Goal: Use online tool/utility: Utilize a website feature to perform a specific function

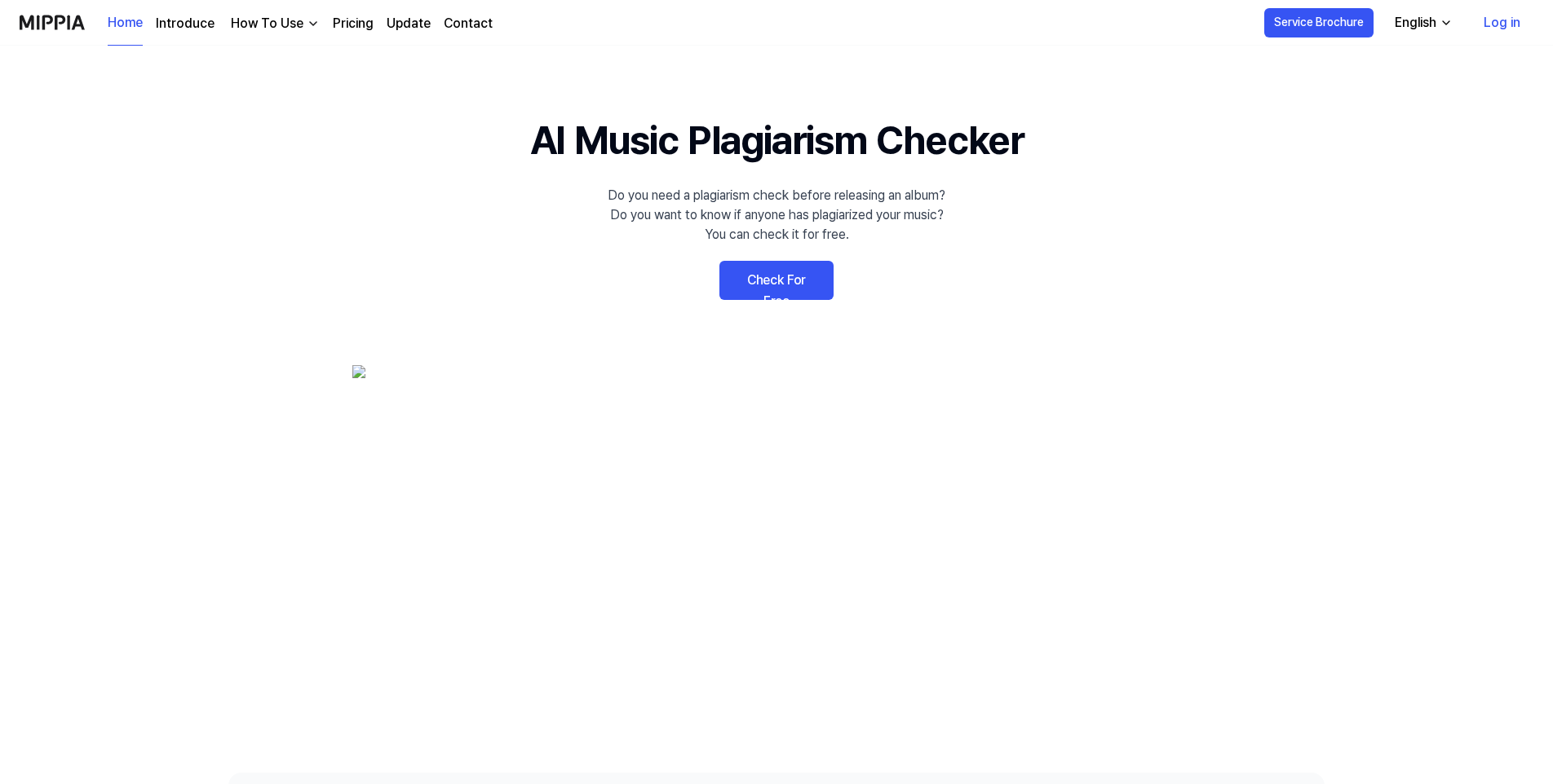
click at [787, 275] on link "Check For Free" at bounding box center [776, 280] width 114 height 39
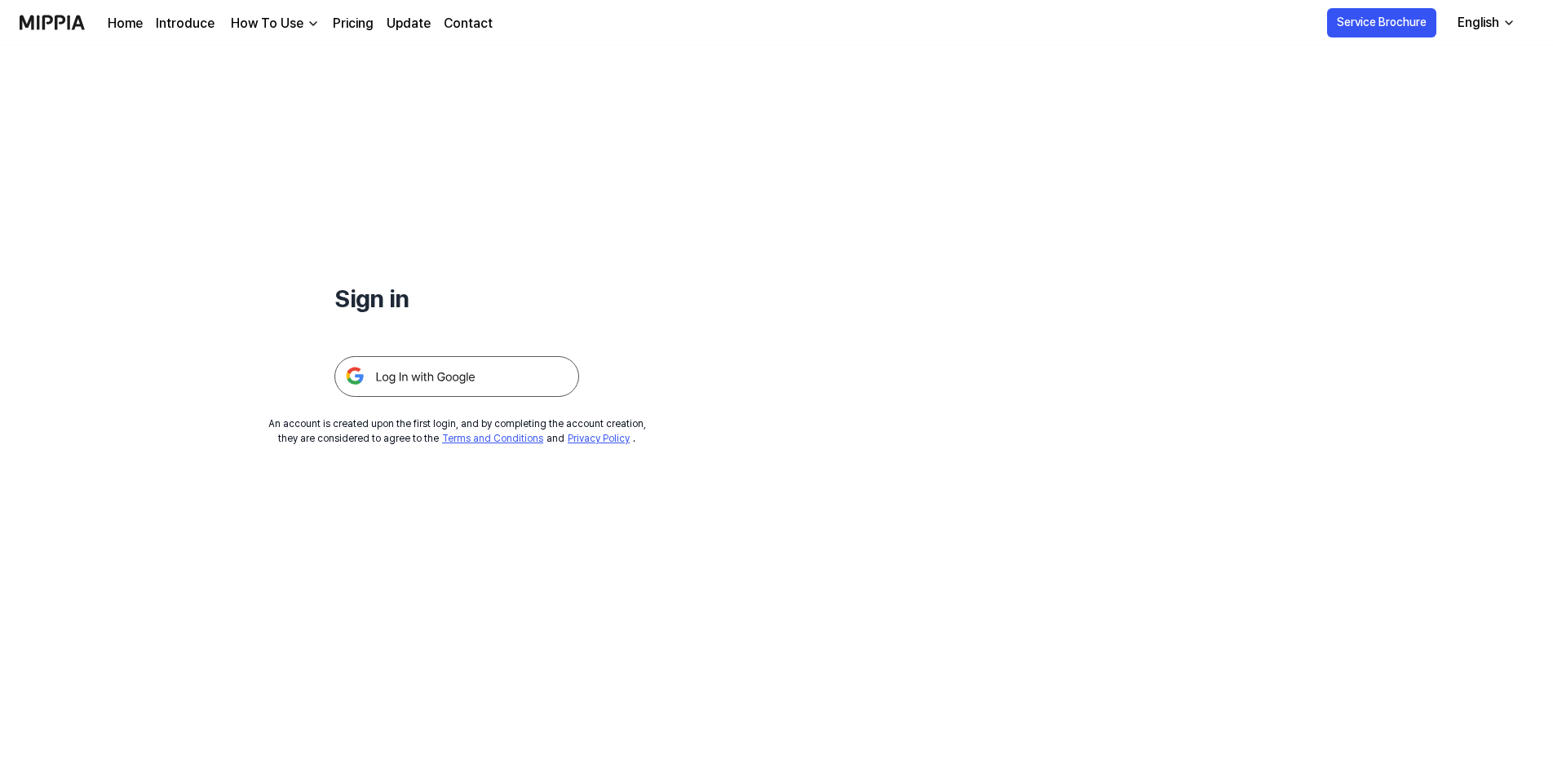
click at [68, 23] on img at bounding box center [52, 23] width 65 height 45
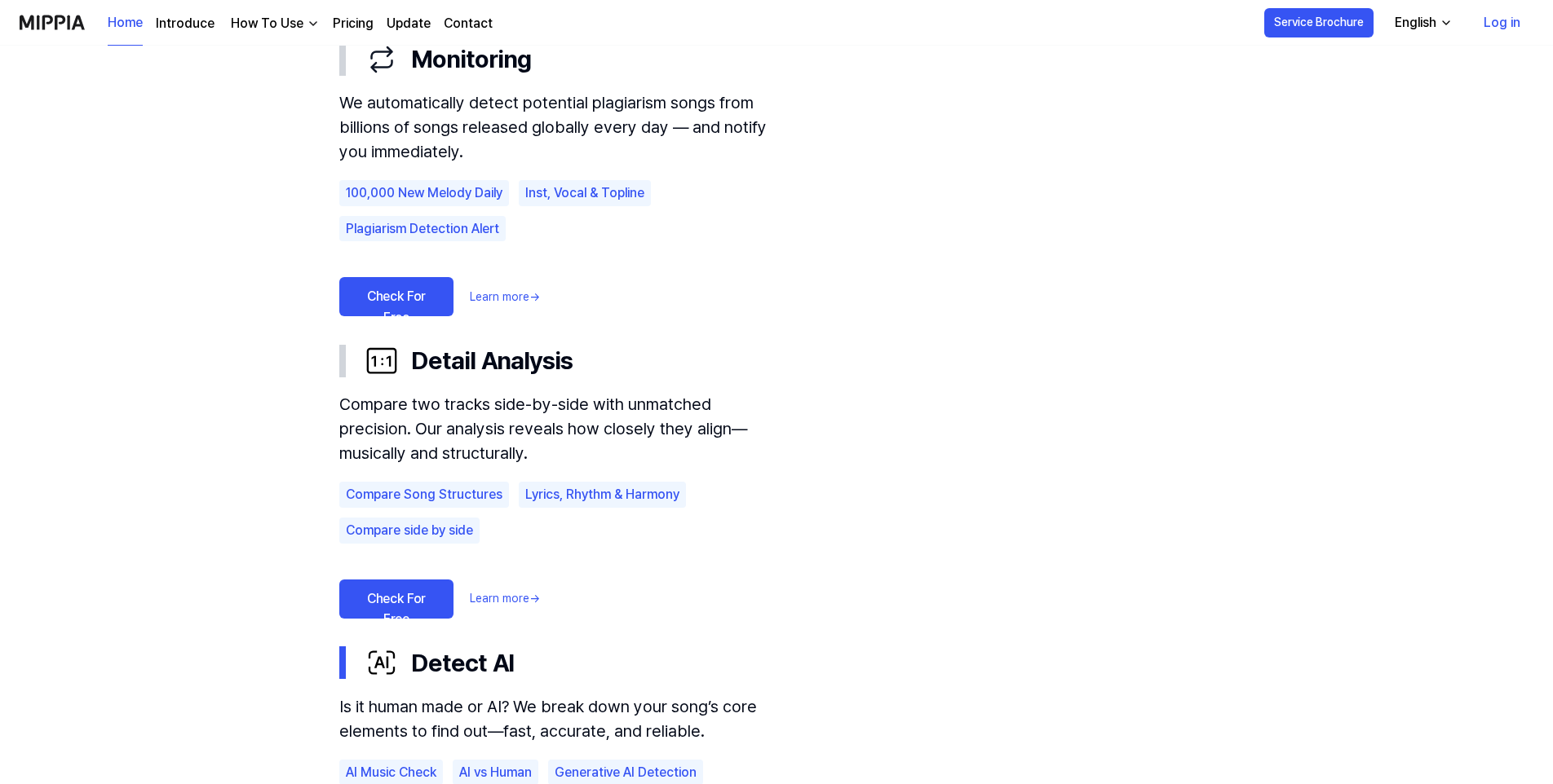
scroll to position [1060, 0]
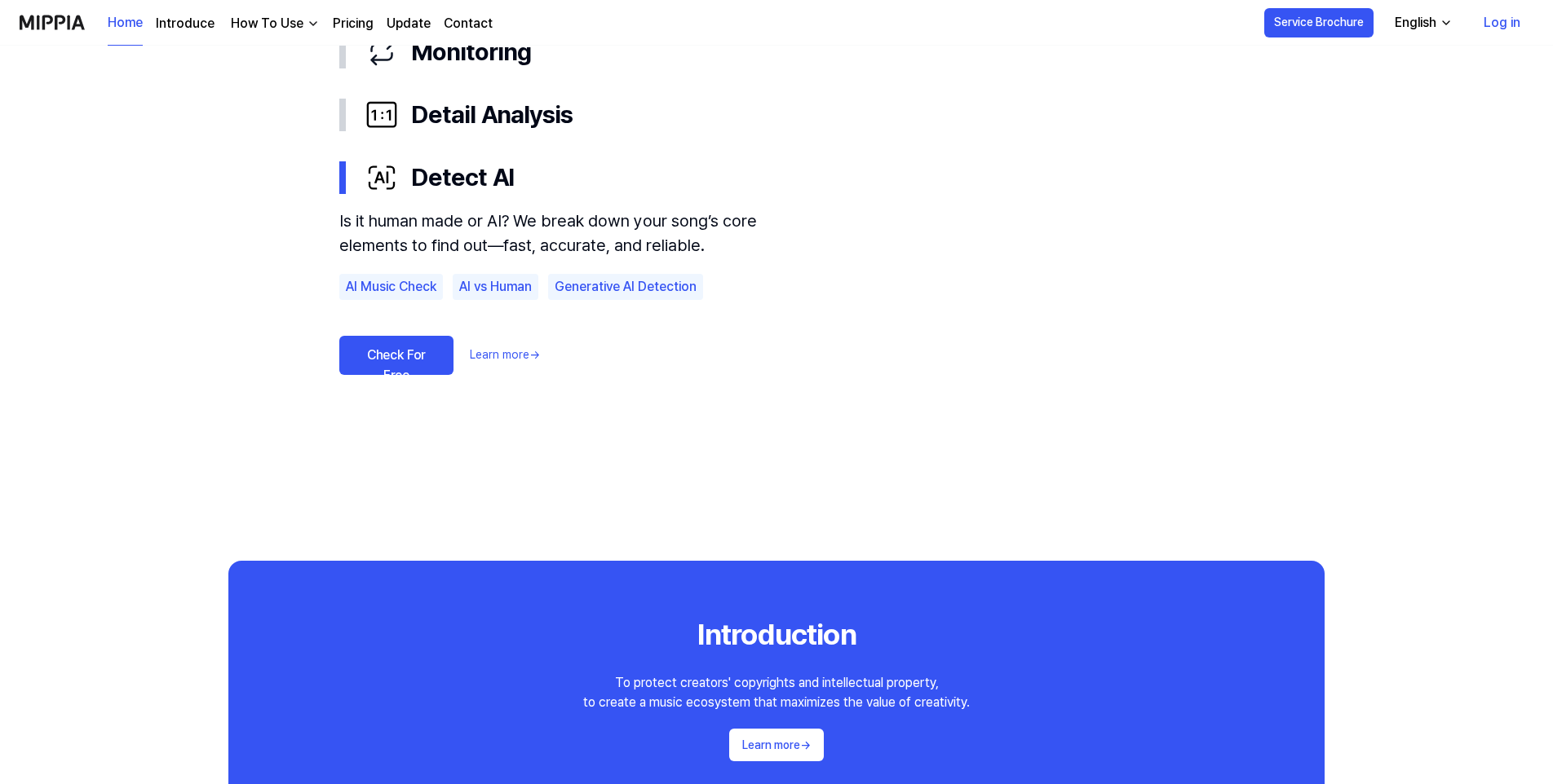
click at [385, 351] on link "Check For Free" at bounding box center [396, 355] width 114 height 39
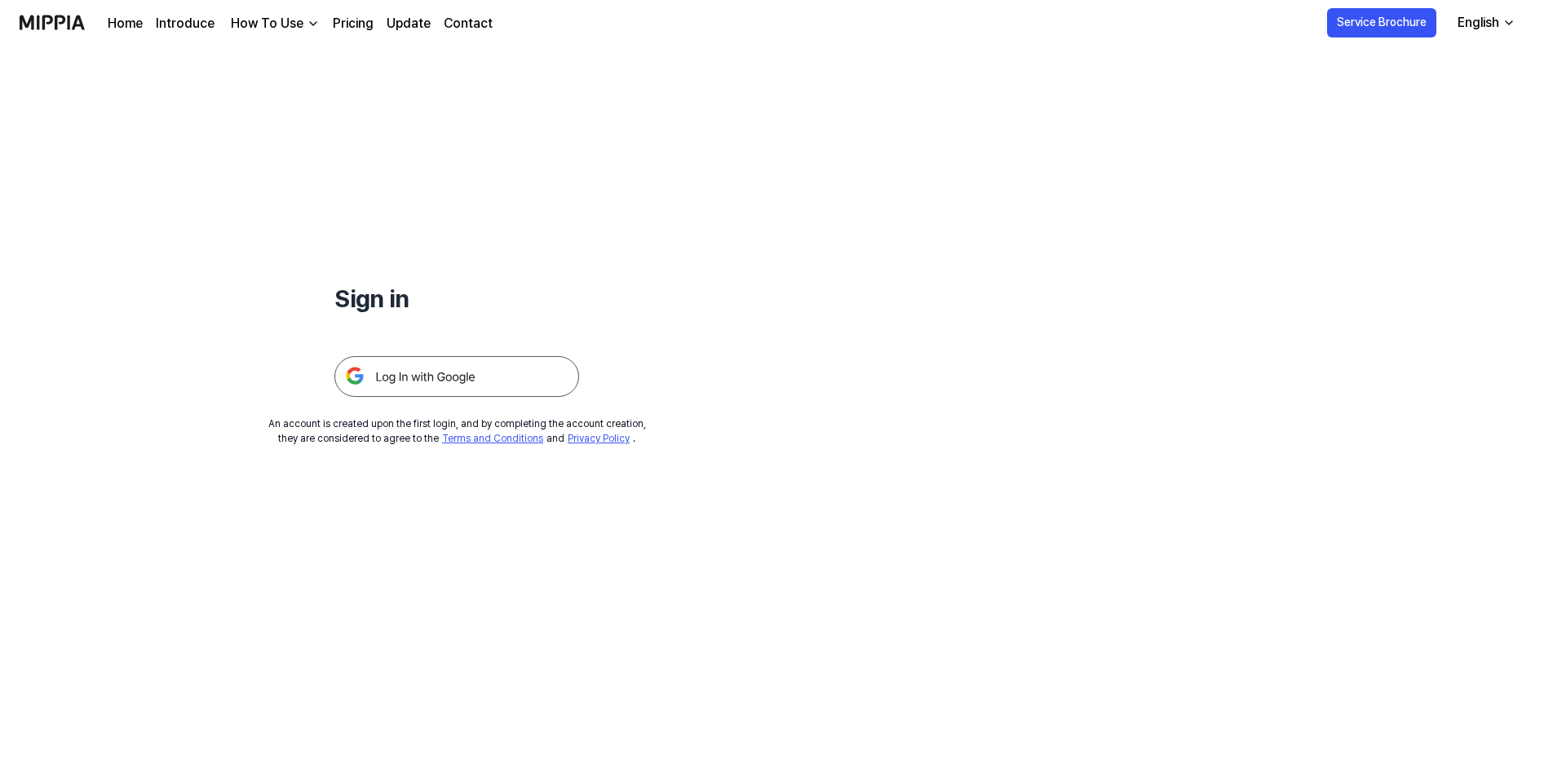
click at [361, 22] on link "Pricing" at bounding box center [353, 23] width 41 height 19
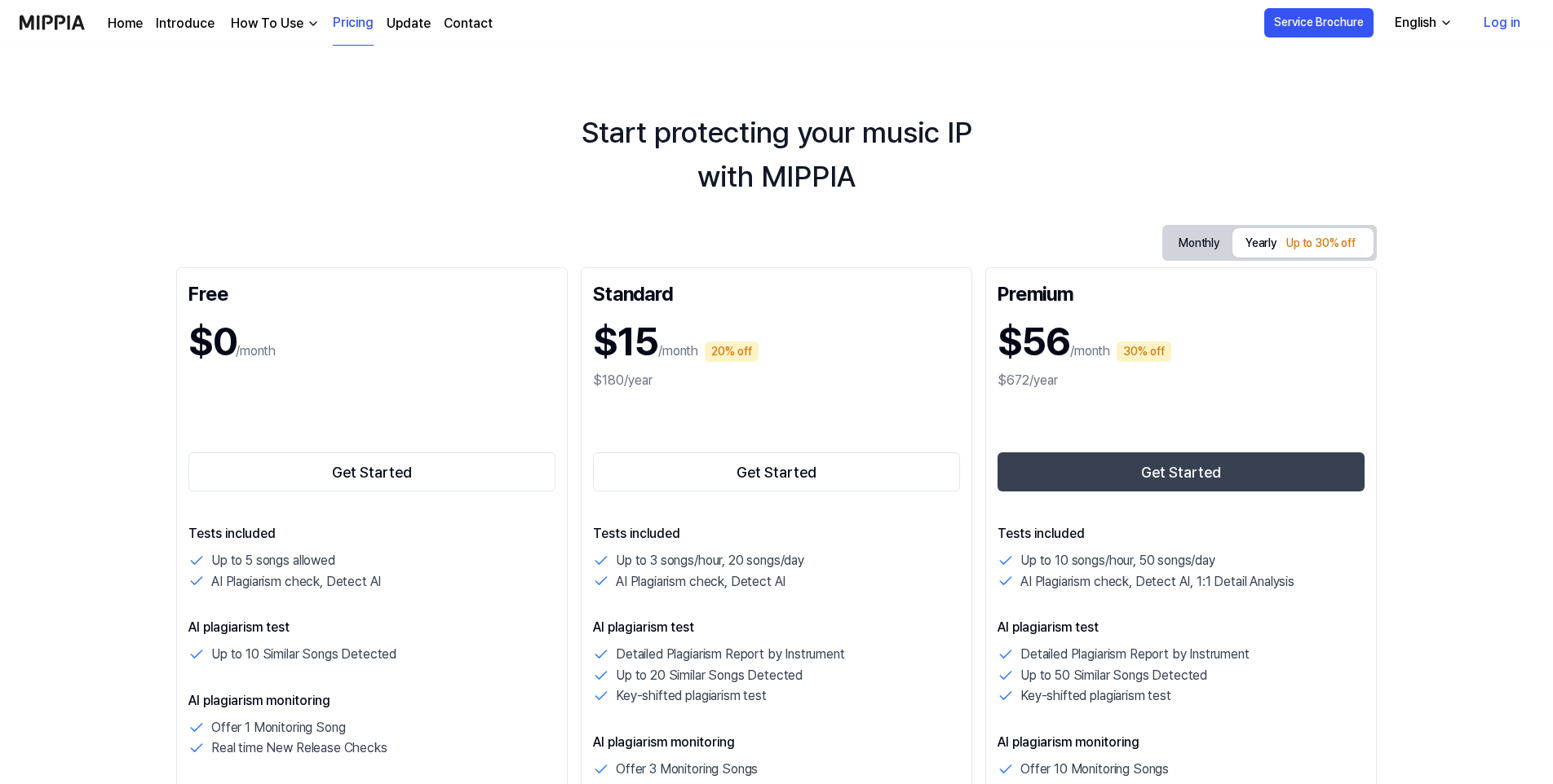
click at [78, 24] on img at bounding box center [52, 23] width 65 height 45
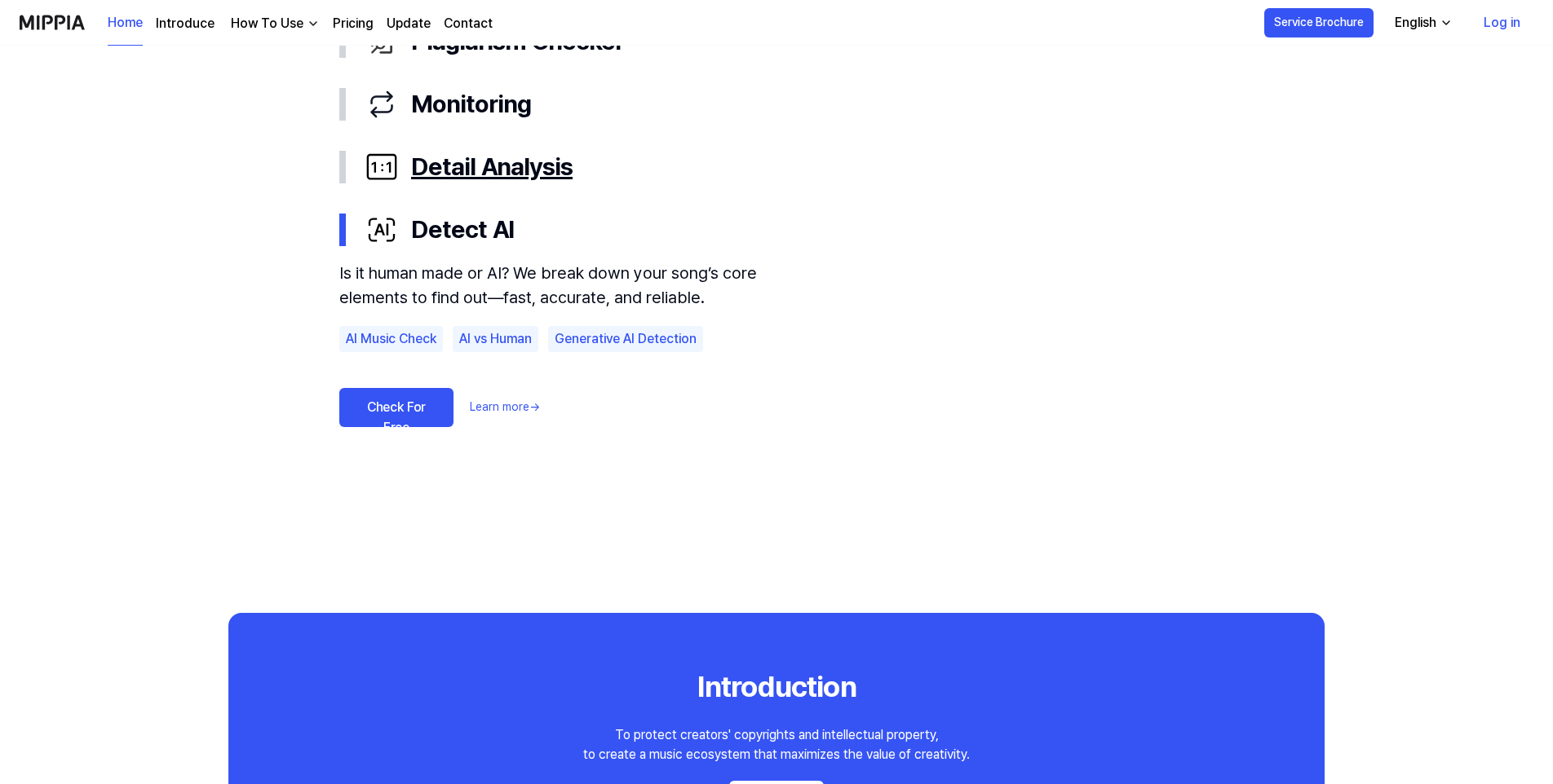
scroll to position [978, 0]
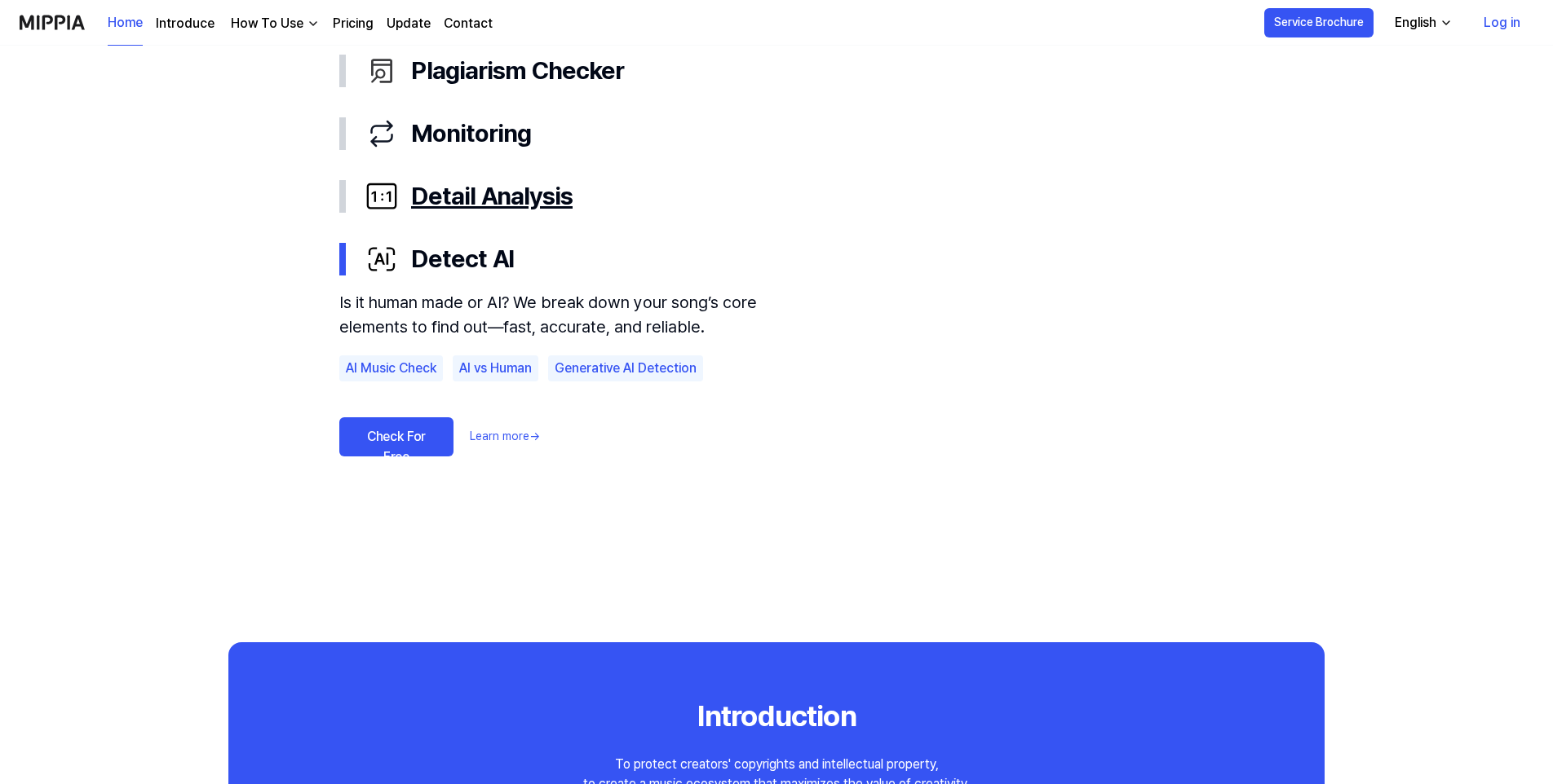
click at [469, 202] on div "Detail Analysis" at bounding box center [789, 196] width 849 height 37
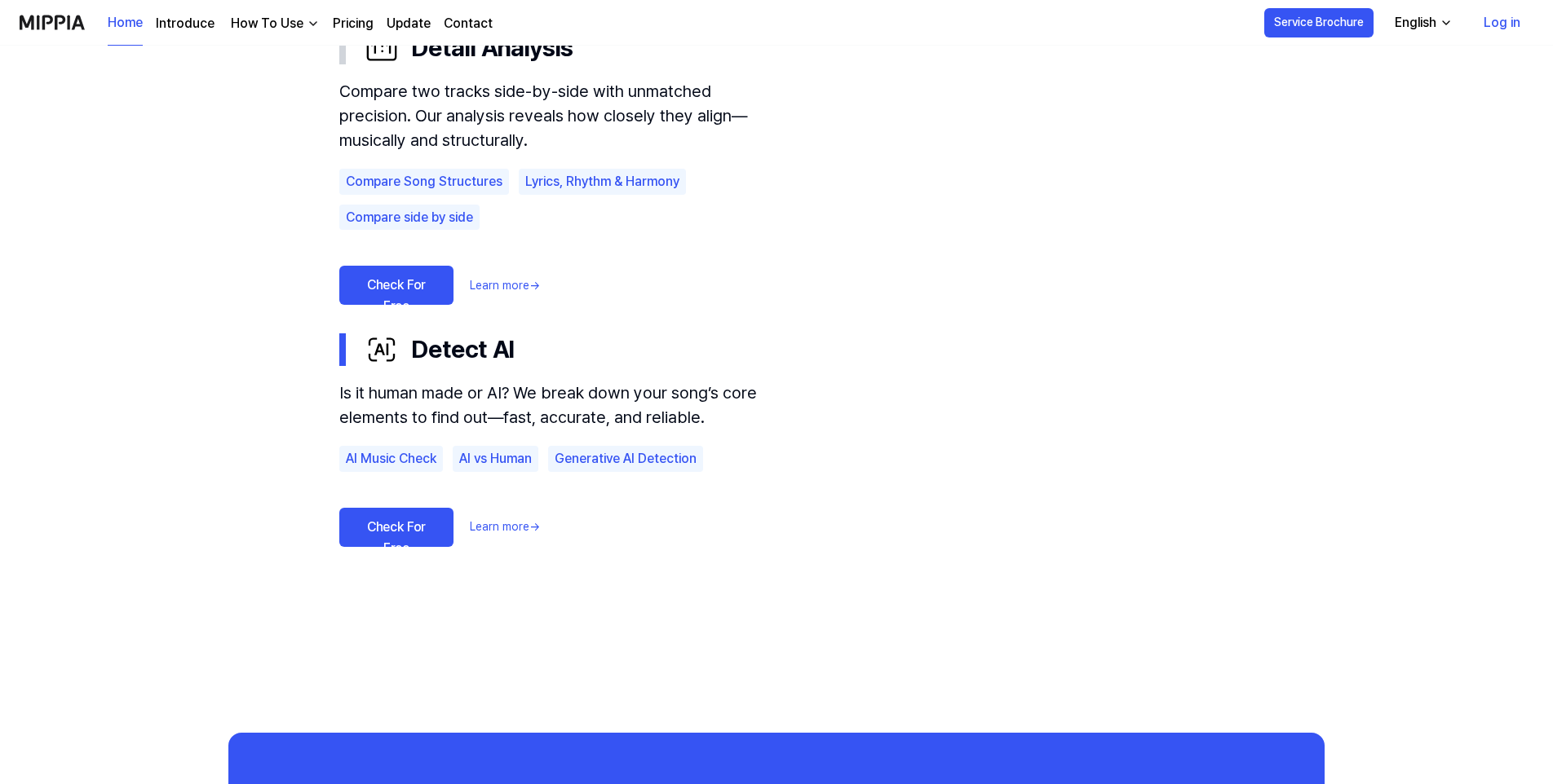
scroll to position [1142, 0]
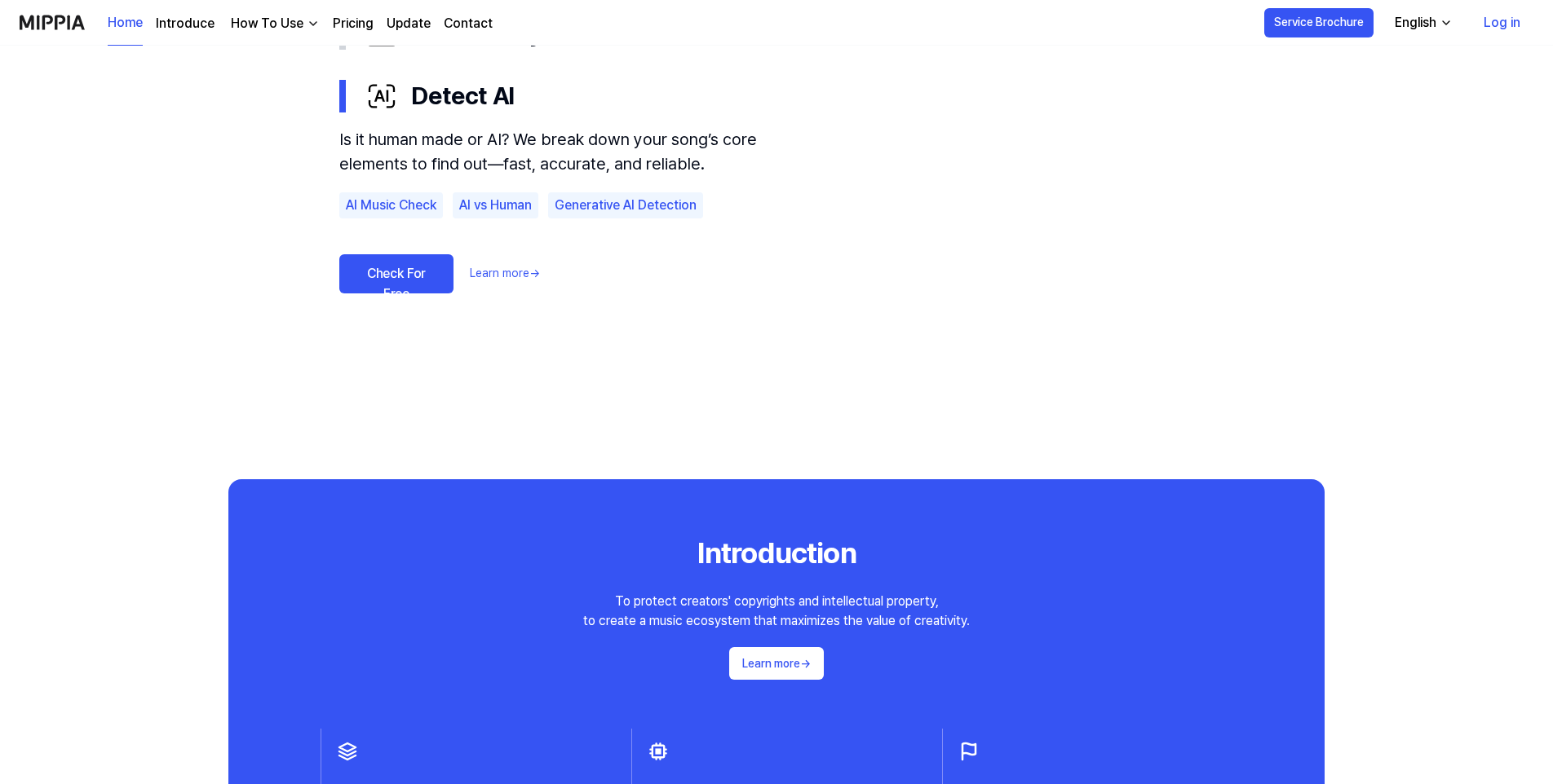
click at [422, 273] on link "Check For Free" at bounding box center [396, 274] width 114 height 39
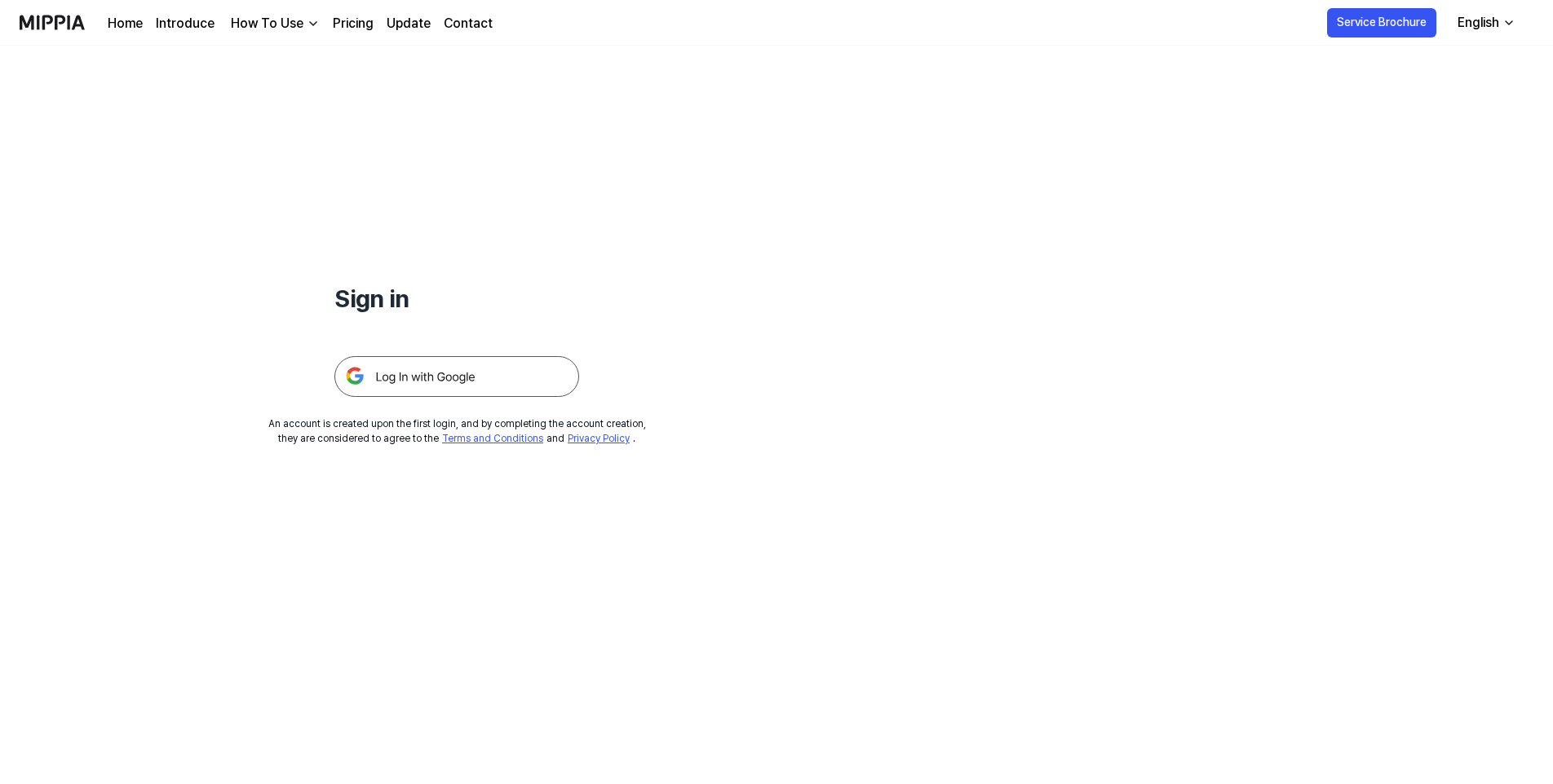
click at [391, 374] on img at bounding box center [456, 376] width 245 height 41
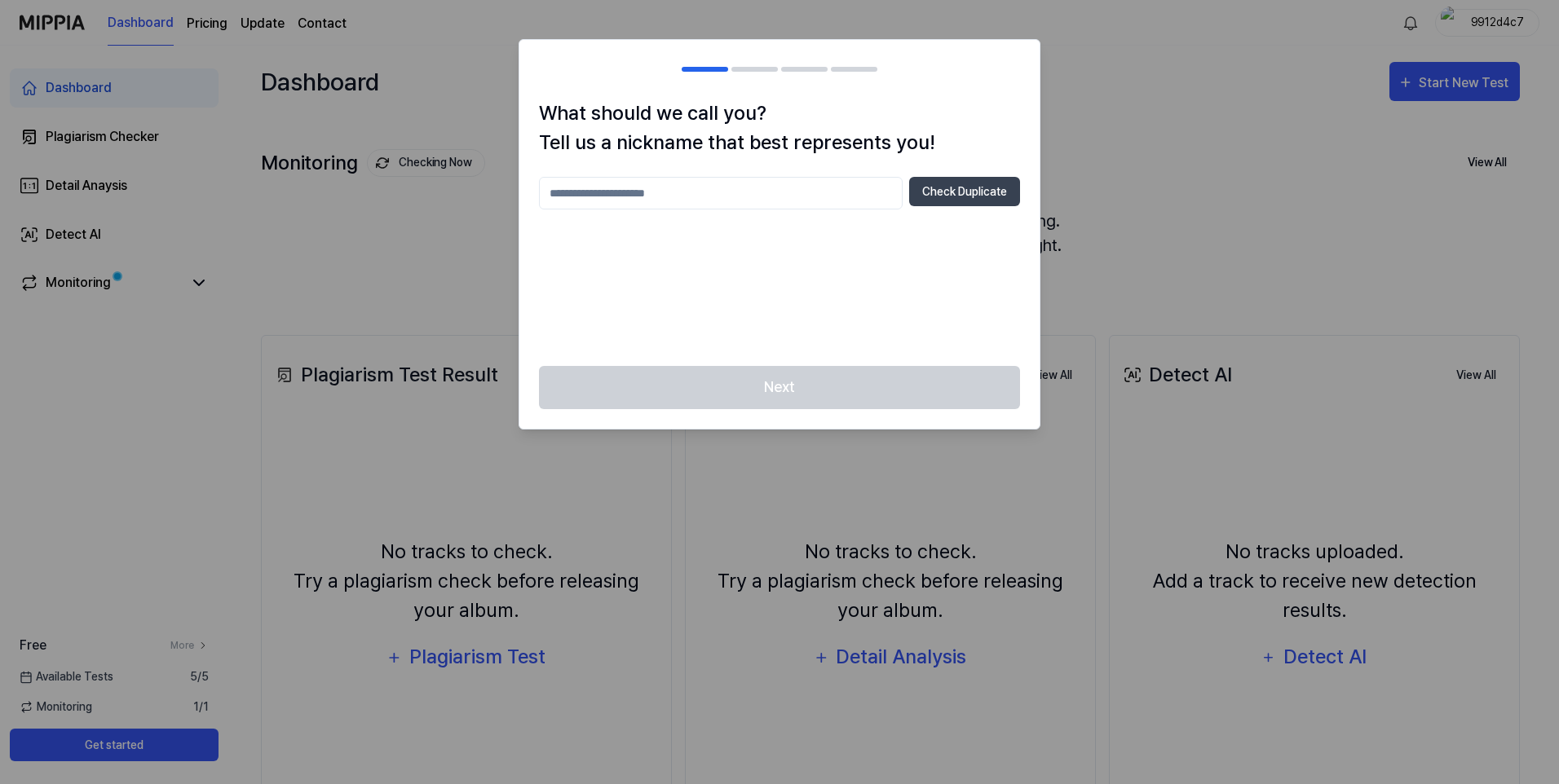
click at [640, 195] on input "text" at bounding box center [721, 193] width 364 height 33
type input "********"
click at [974, 189] on button "Check Duplicate" at bounding box center [964, 191] width 111 height 29
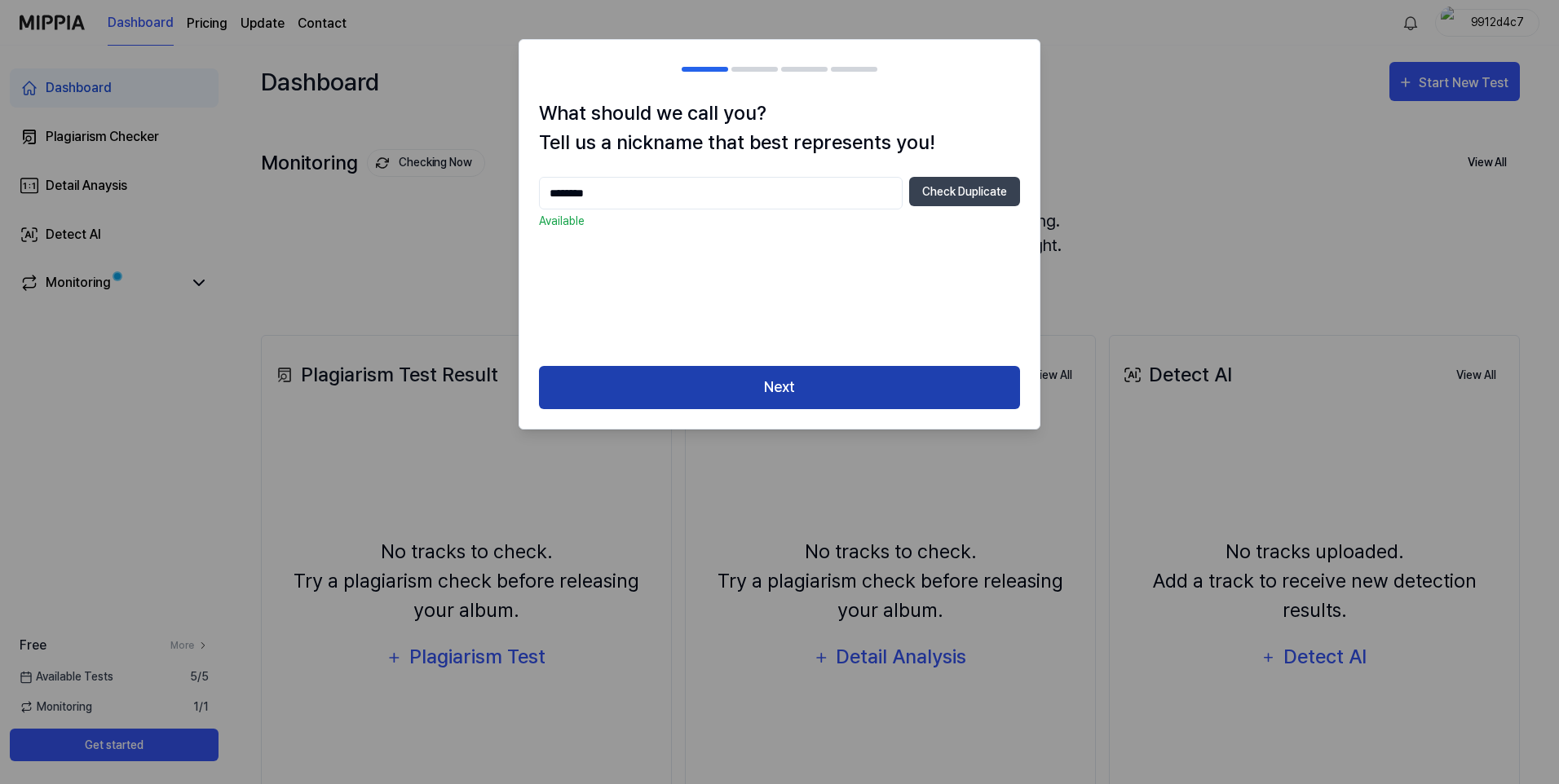
click at [845, 394] on button "Next" at bounding box center [779, 388] width 481 height 43
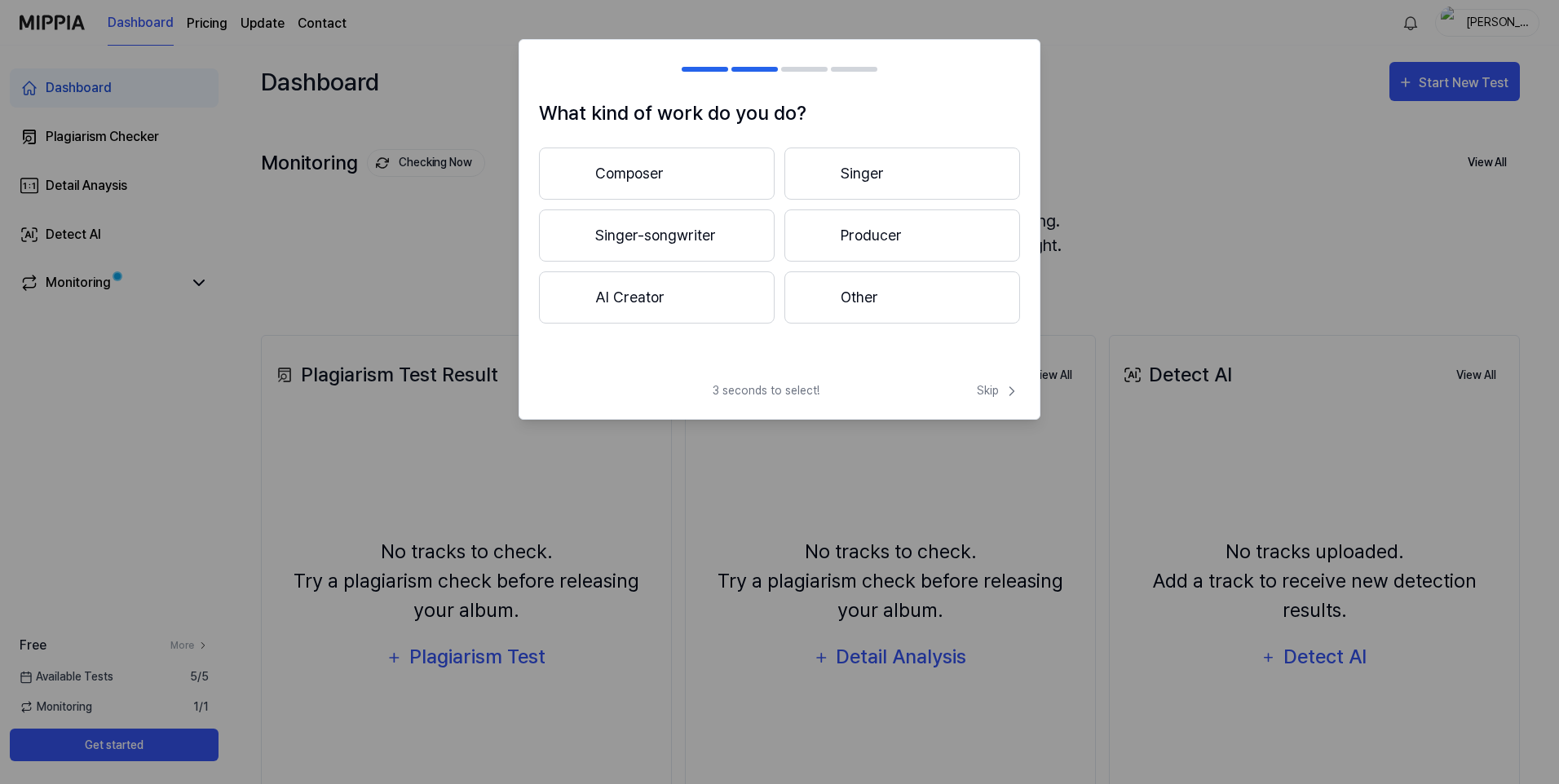
click at [687, 233] on button "Singer-songwriter" at bounding box center [656, 235] width 236 height 53
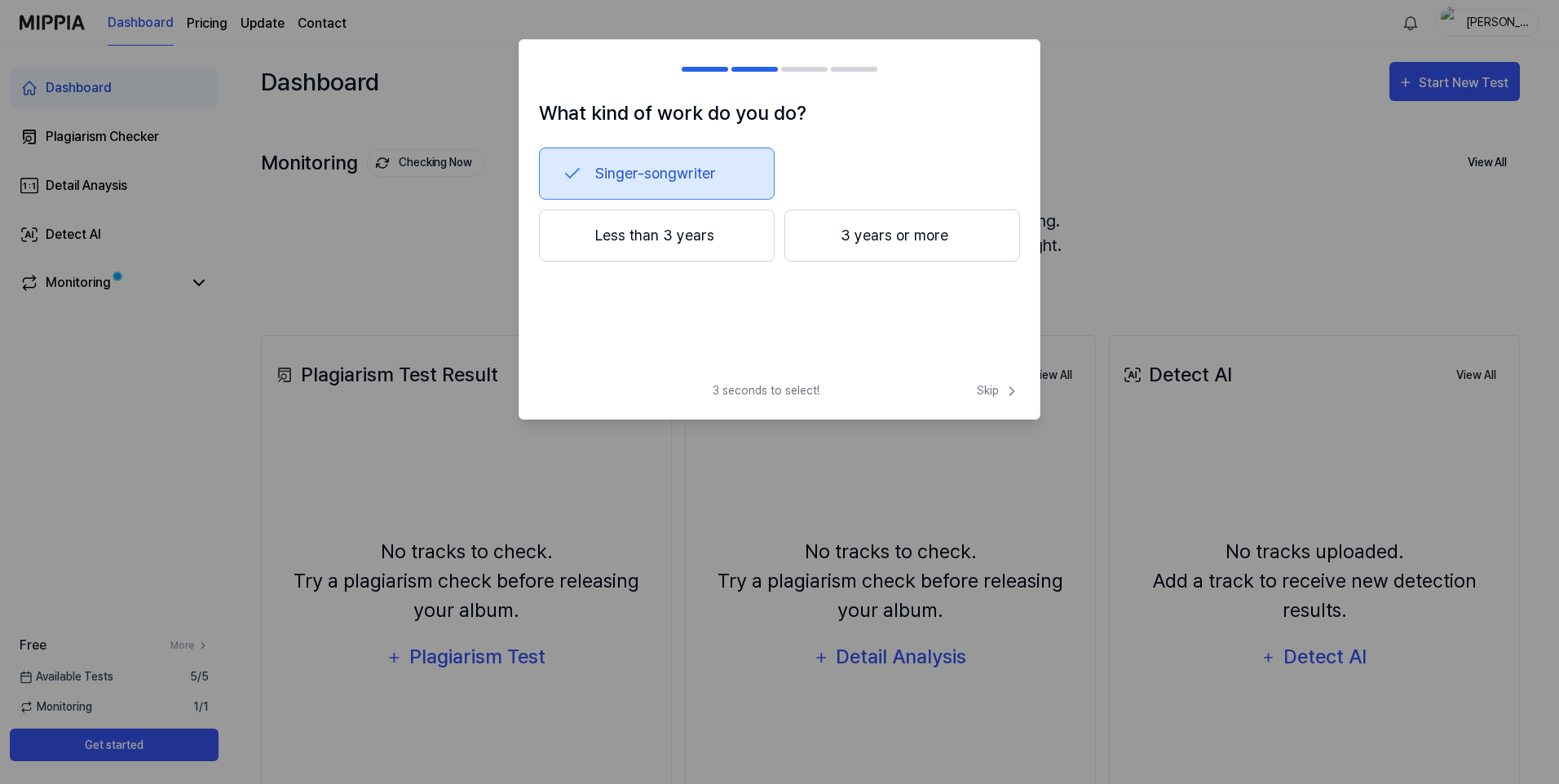
click at [888, 238] on button "3 years or more" at bounding box center [902, 235] width 236 height 53
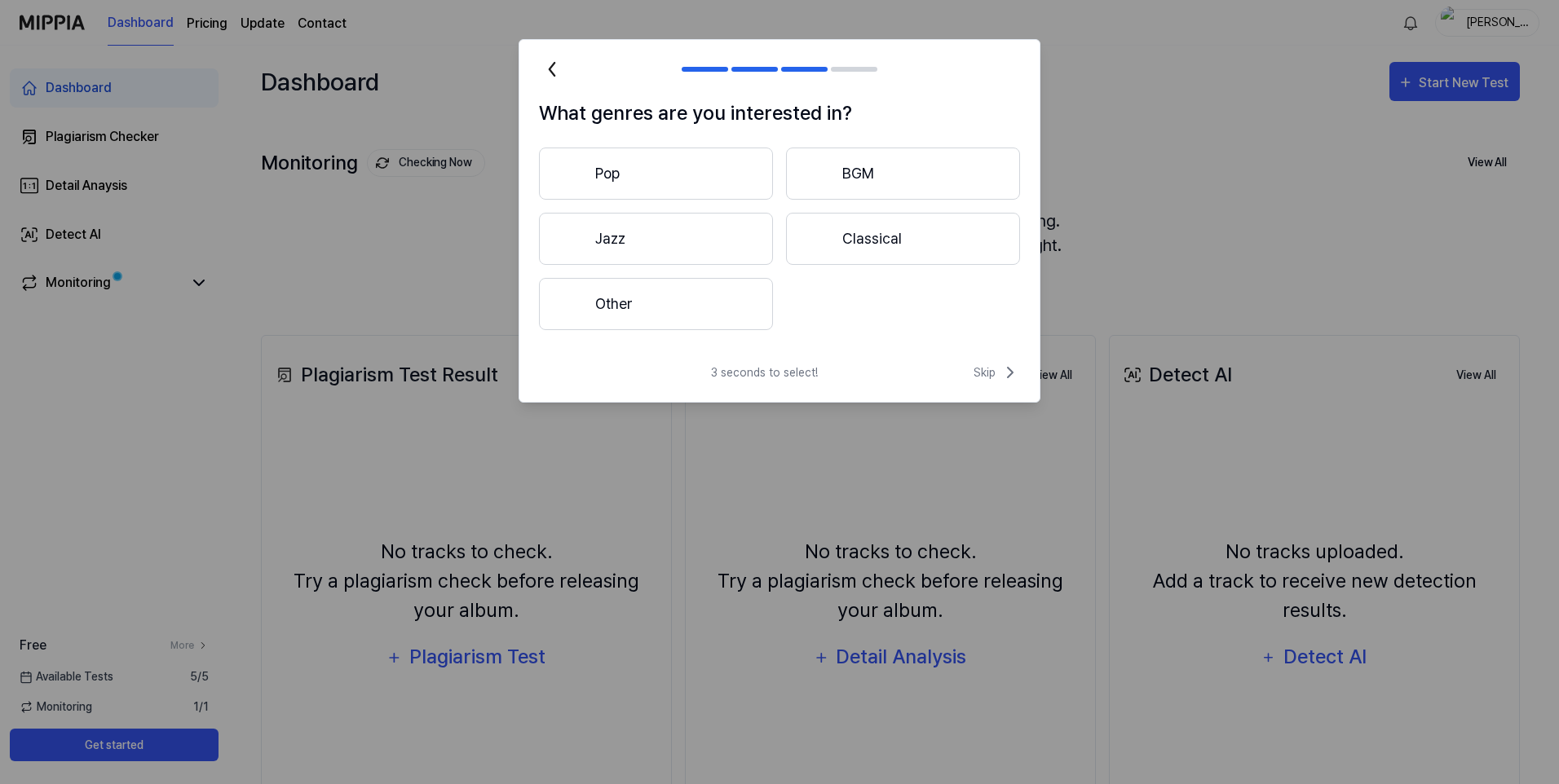
click at [709, 173] on button "Pop" at bounding box center [656, 173] width 234 height 53
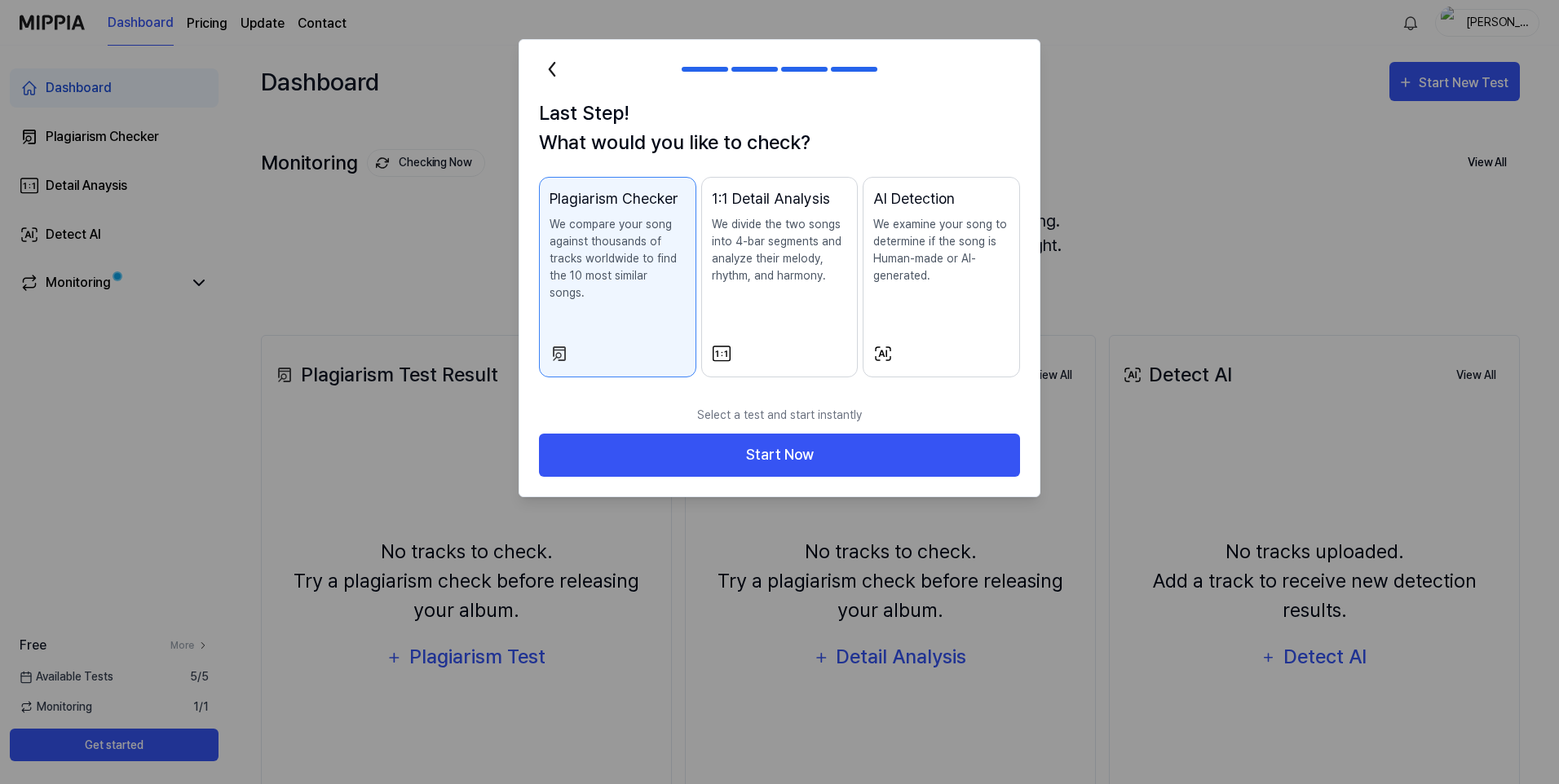
click at [742, 320] on button "1:1 Detail Analysis We divide the two songs into 4-bar segments and analyze the…" at bounding box center [780, 277] width 158 height 200
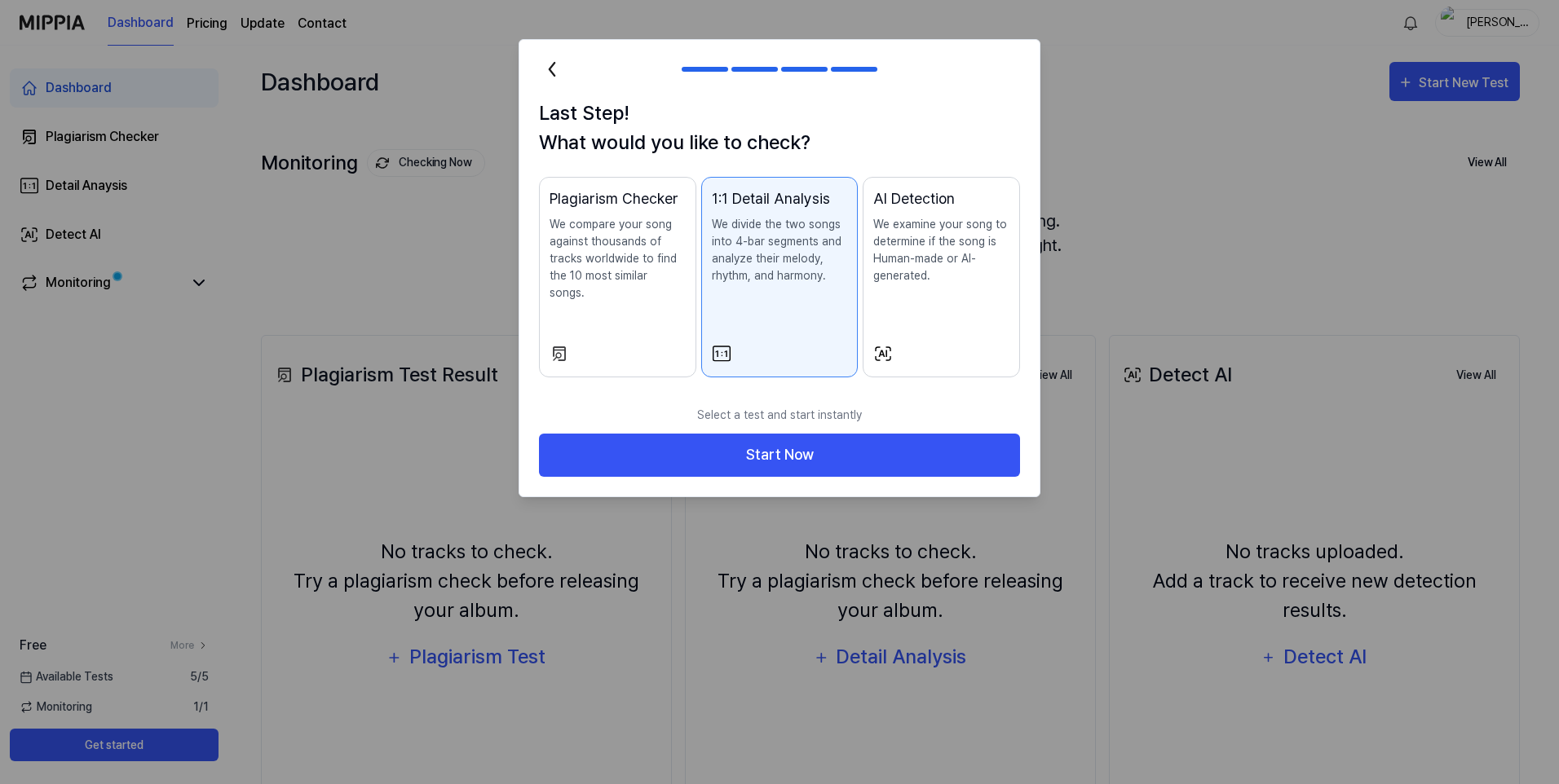
click at [887, 268] on p "We examine your song to determine if the song is Human-made or AI-generated." at bounding box center [941, 250] width 136 height 68
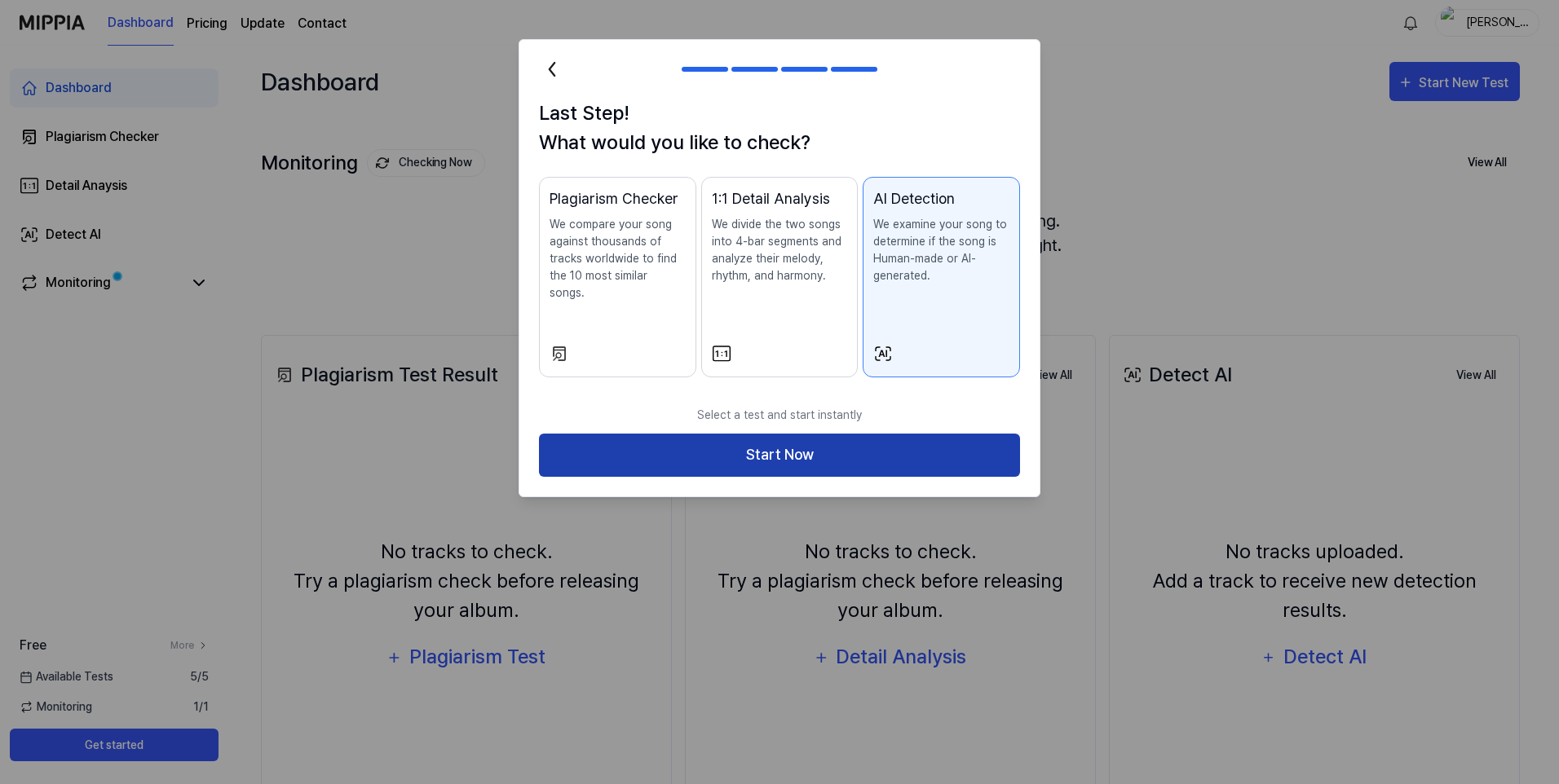
click at [831, 442] on button "Start Now" at bounding box center [779, 455] width 481 height 43
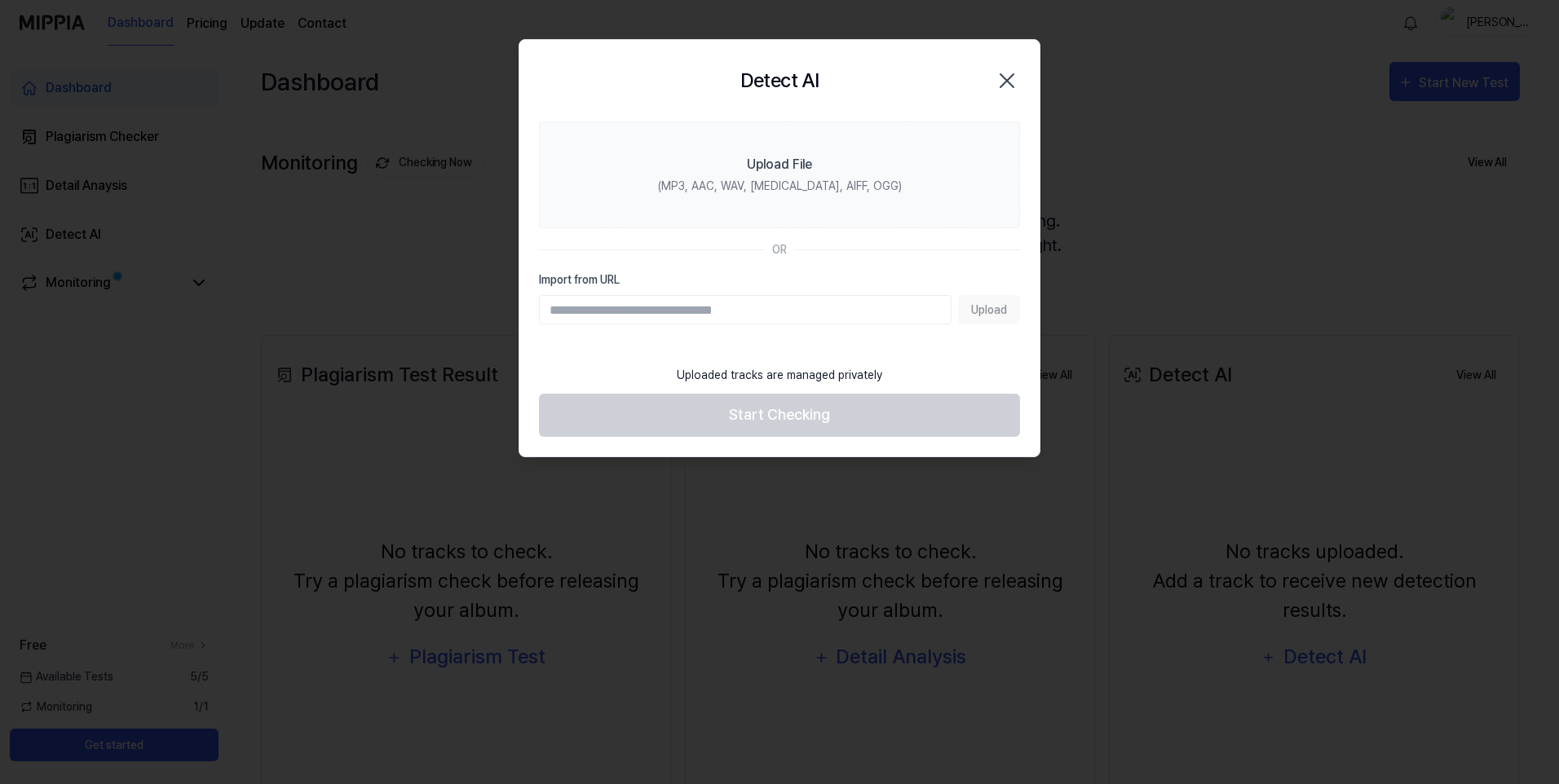
click at [956, 103] on div "Detect AI Close" at bounding box center [780, 81] width 521 height 82
click at [978, 310] on div "Upload" at bounding box center [779, 309] width 481 height 29
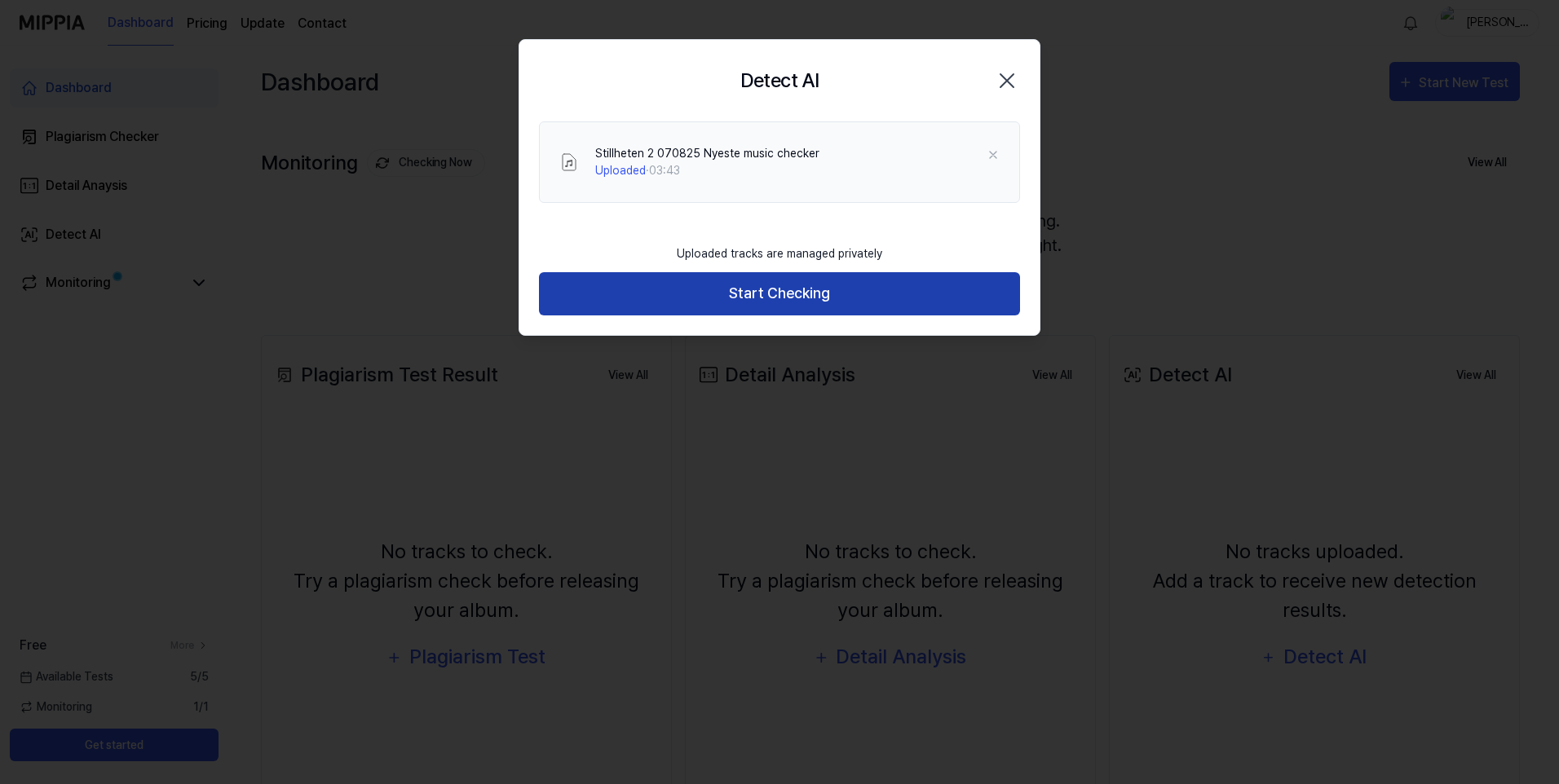
click at [680, 302] on button "Start Checking" at bounding box center [779, 294] width 481 height 43
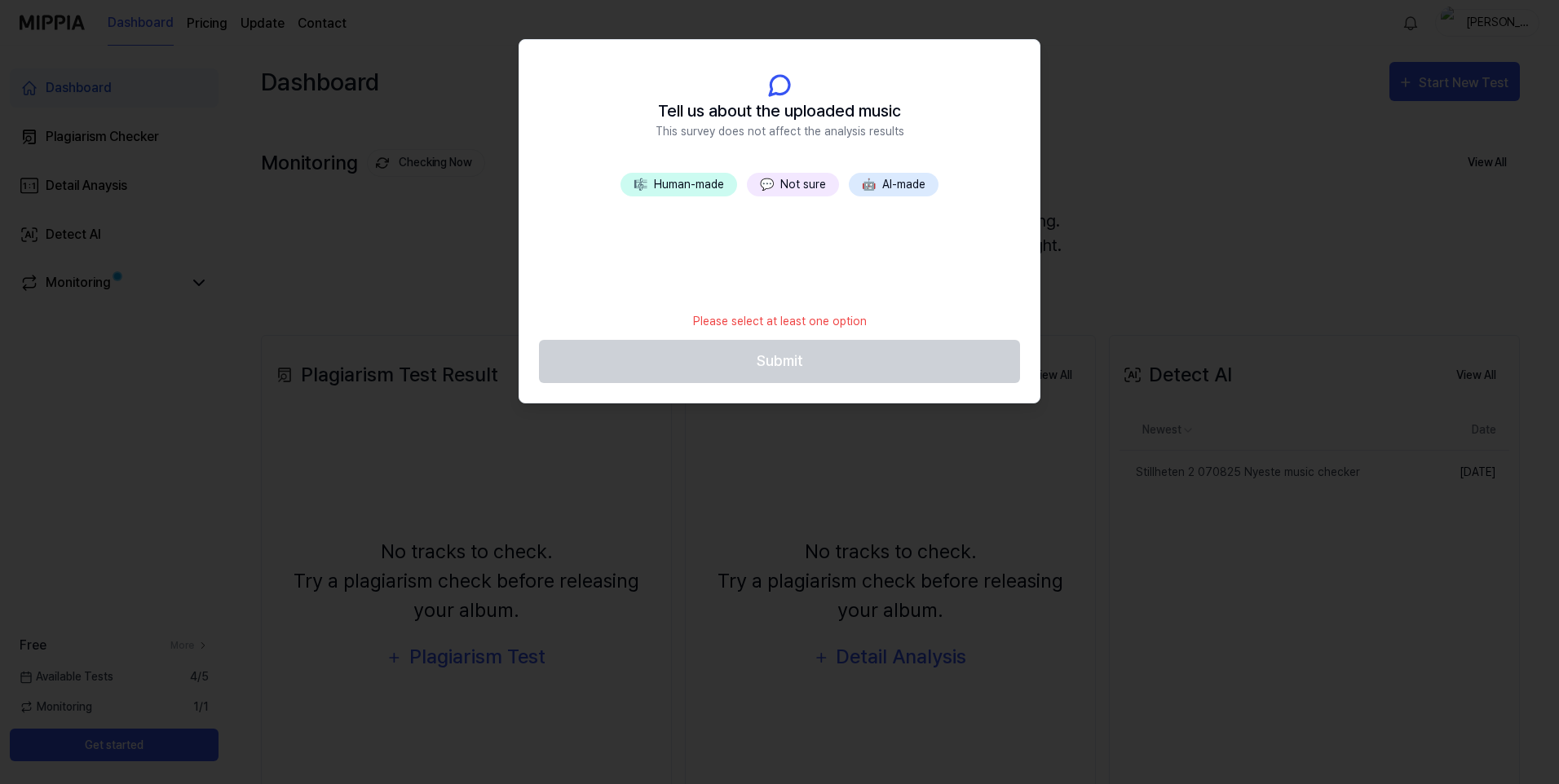
click at [768, 185] on span "💬" at bounding box center [767, 184] width 14 height 13
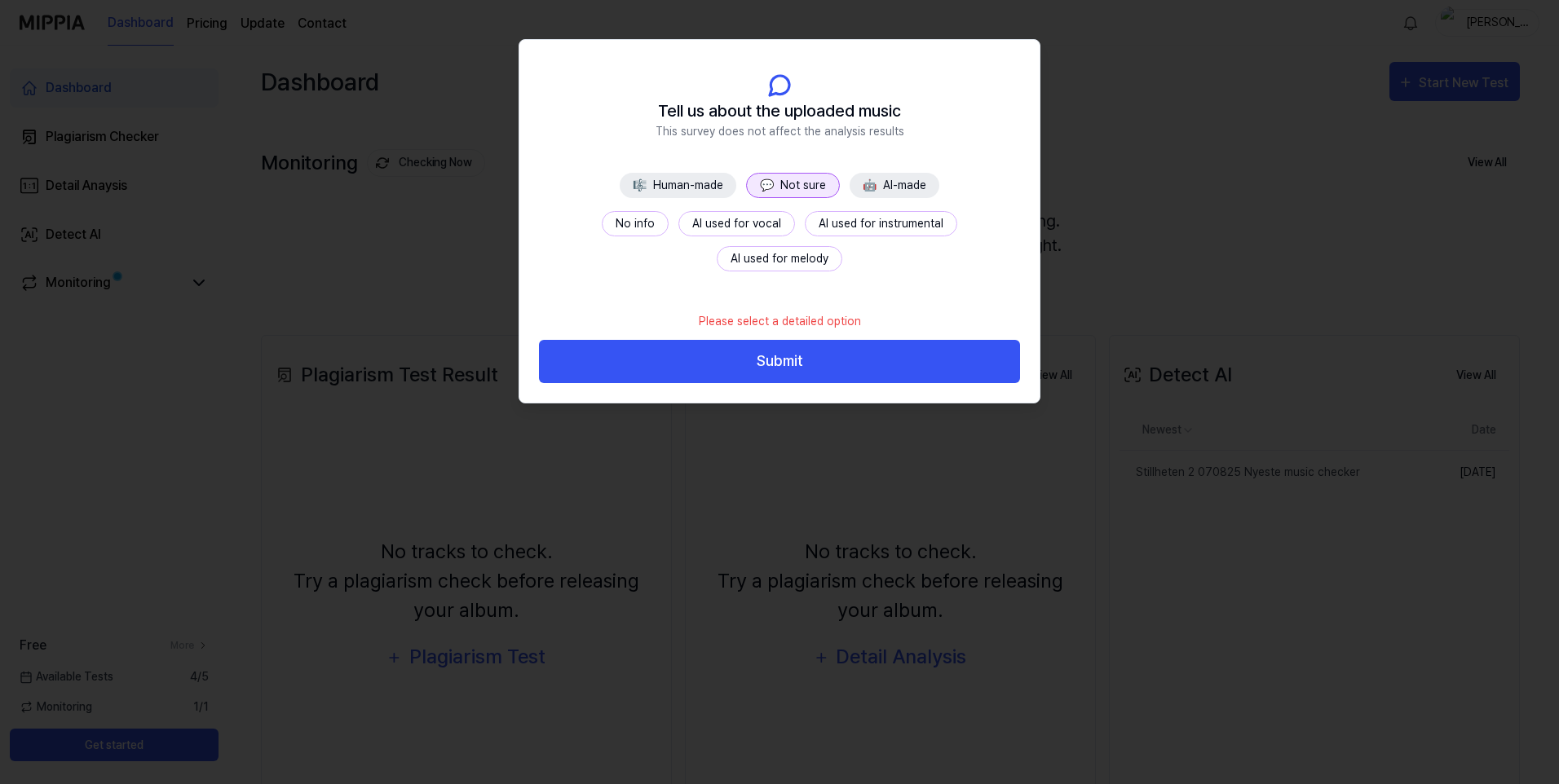
click at [601, 224] on button "No info" at bounding box center [635, 224] width 67 height 25
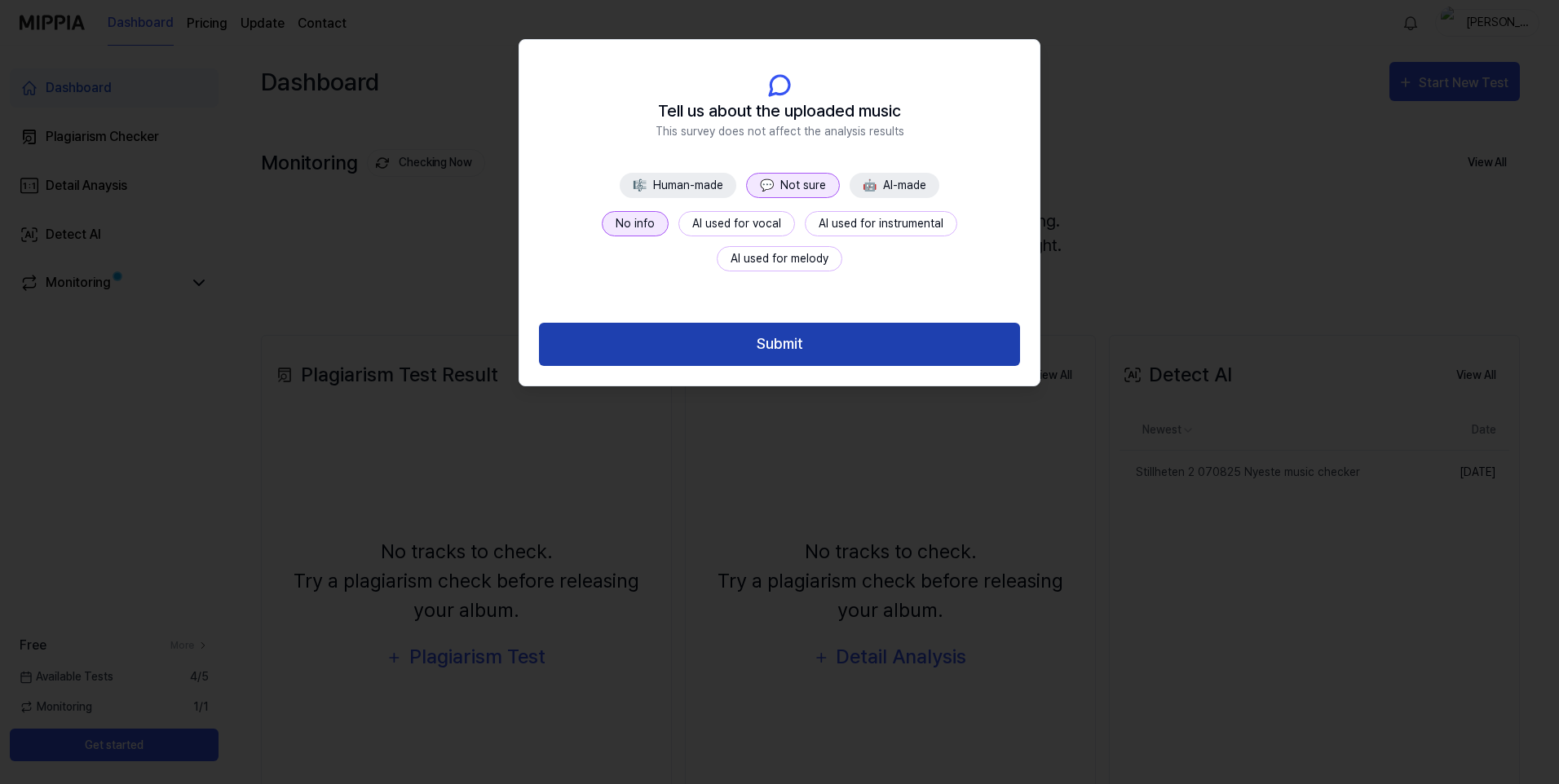
click at [634, 333] on button "Submit" at bounding box center [779, 344] width 481 height 43
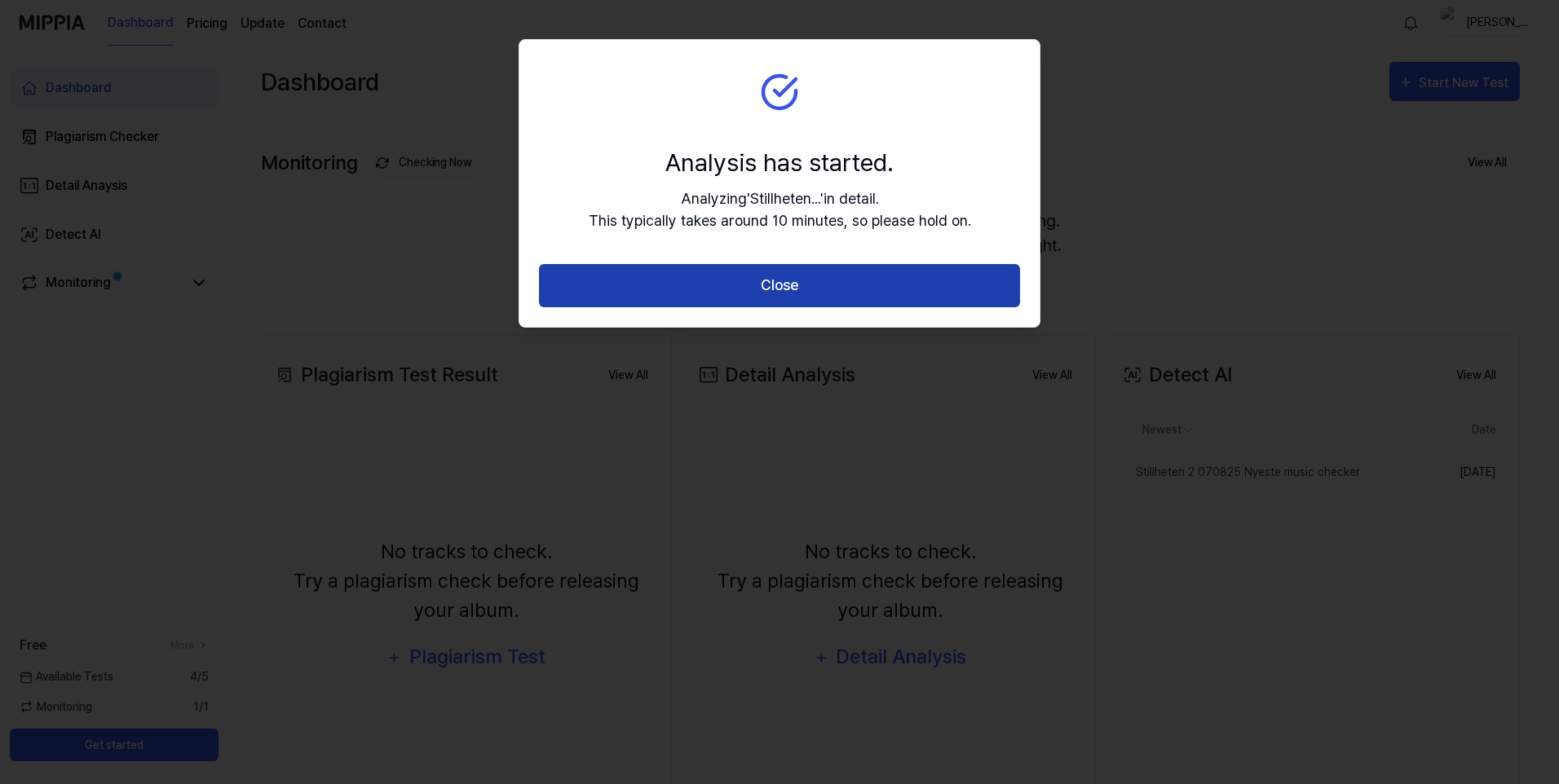
click at [903, 284] on button "Close" at bounding box center [779, 286] width 481 height 43
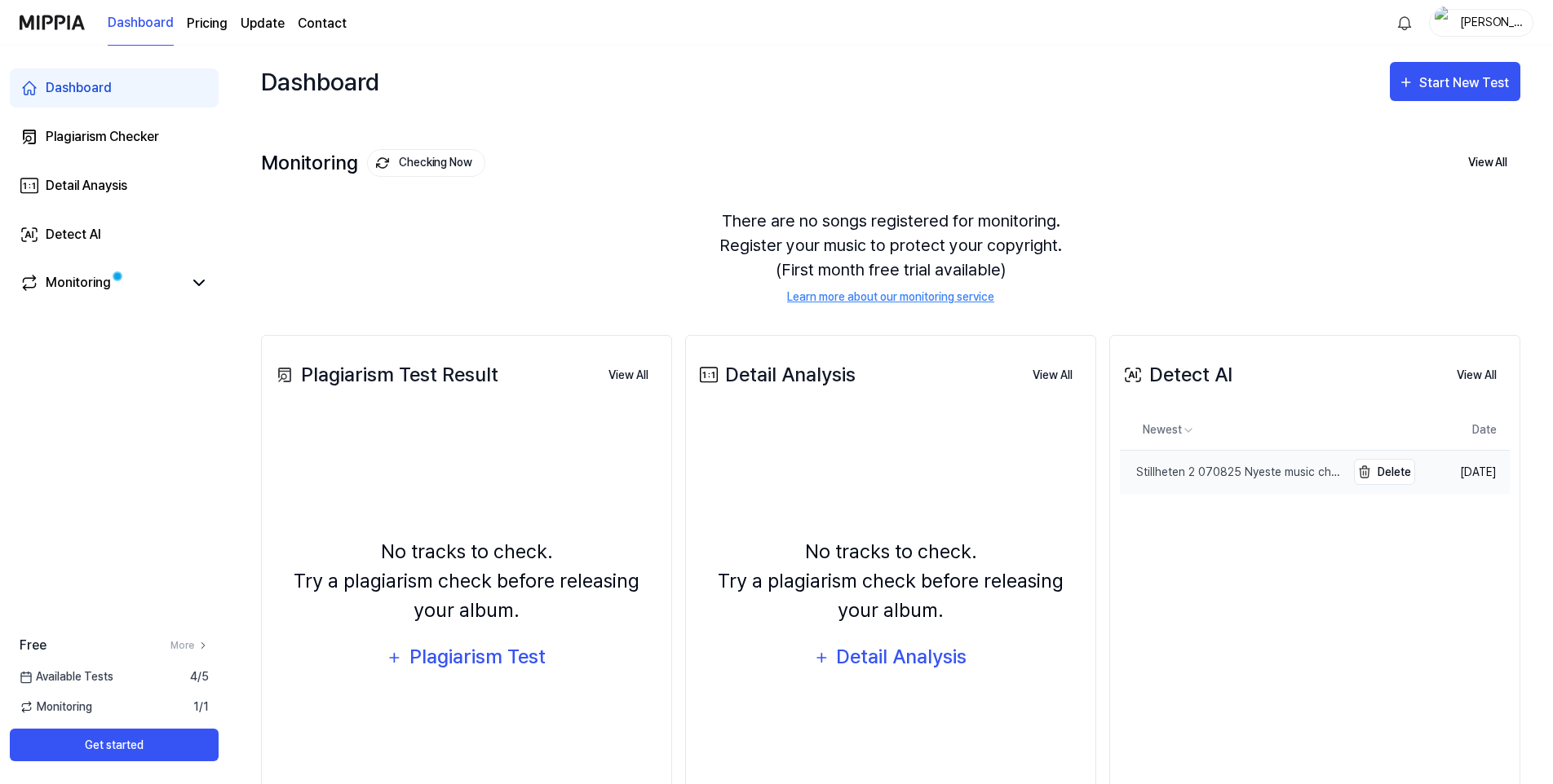
scroll to position [72, 0]
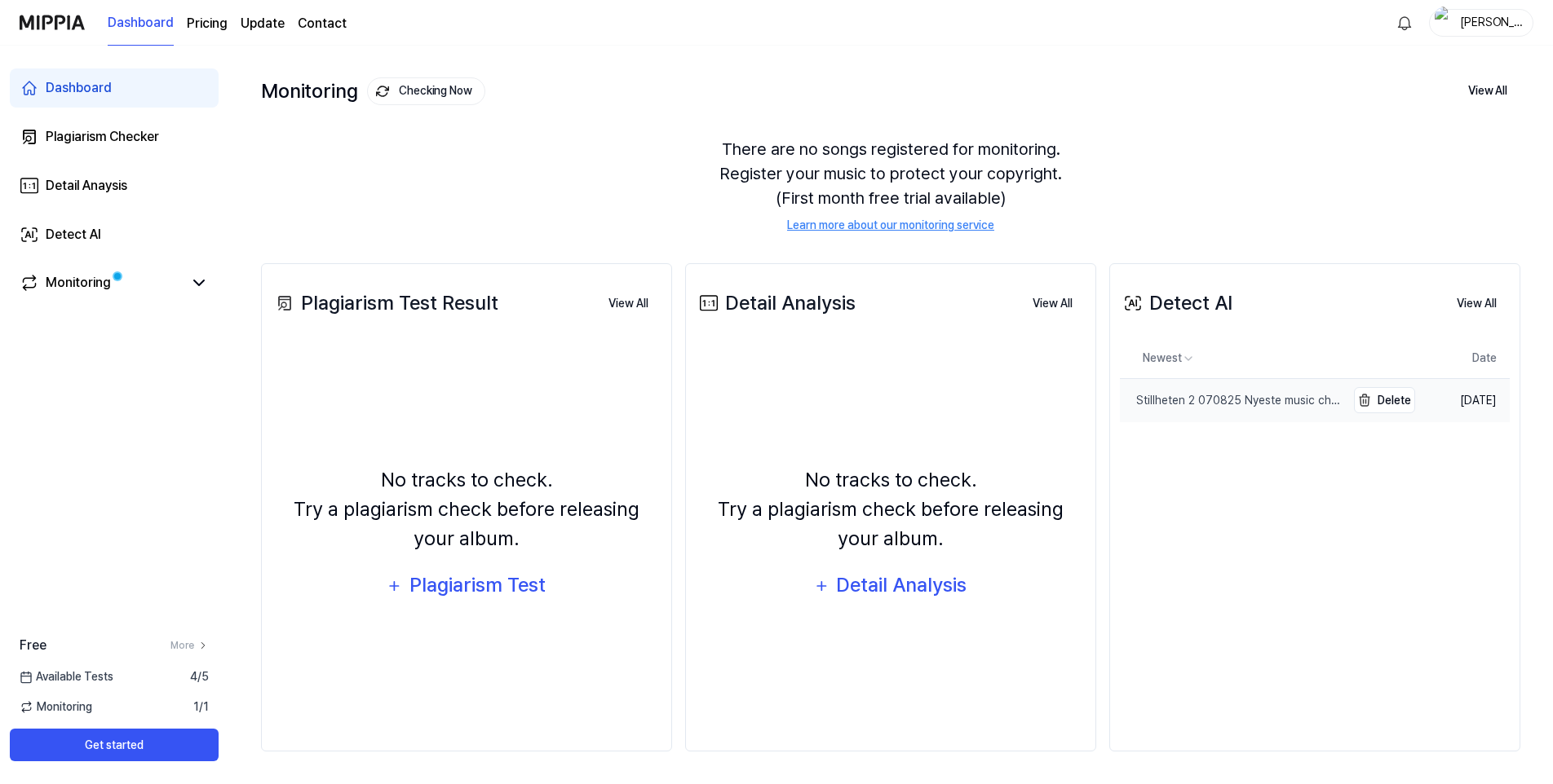
click at [1179, 396] on div "Stillheten 2 070825 Nyeste music checker" at bounding box center [1233, 400] width 226 height 18
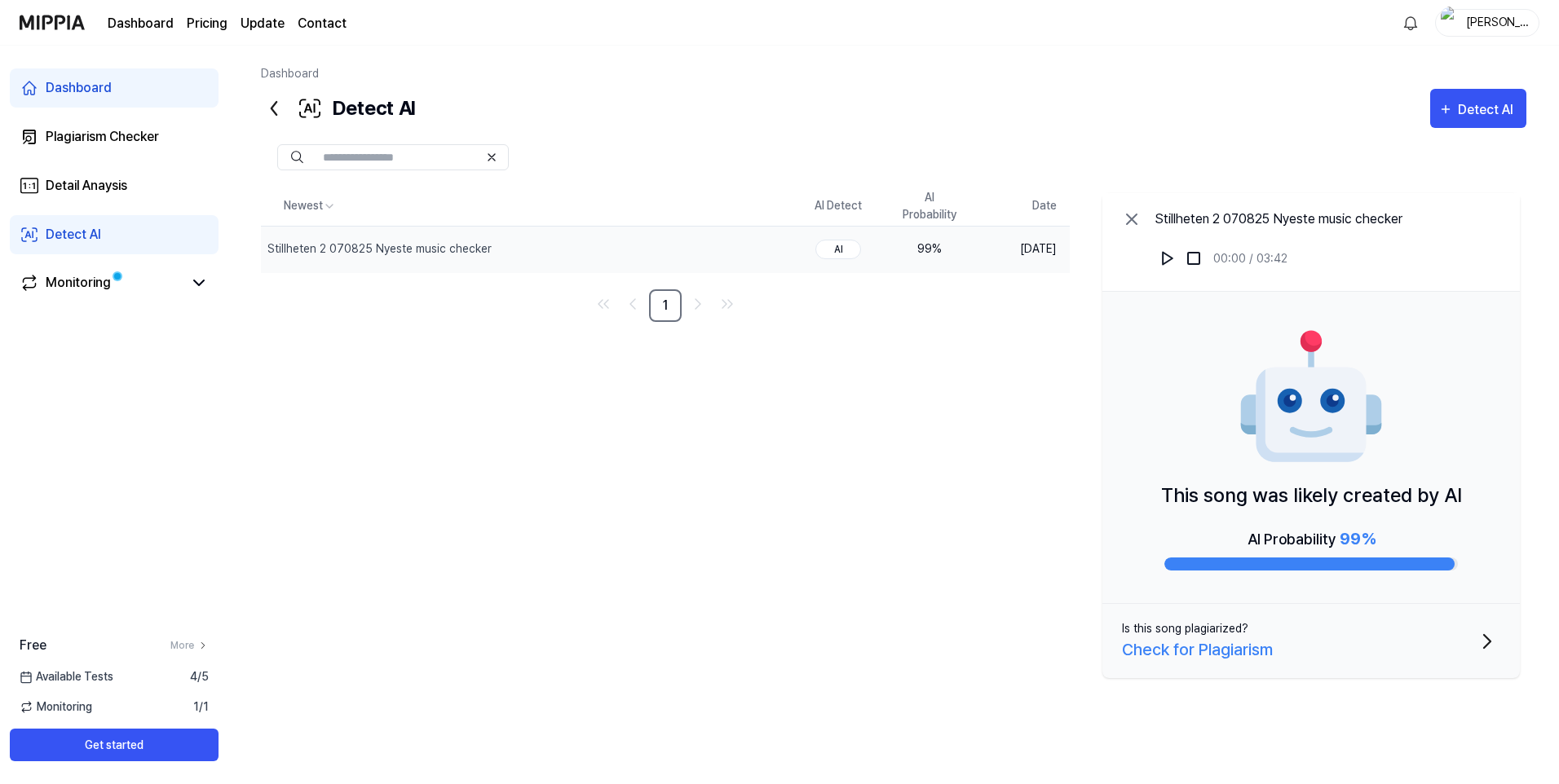
click at [155, 237] on link "Detect AI" at bounding box center [114, 234] width 209 height 39
click at [191, 284] on icon at bounding box center [199, 283] width 19 height 19
click at [195, 284] on icon at bounding box center [199, 283] width 10 height 5
click at [195, 284] on icon at bounding box center [199, 283] width 19 height 19
click at [104, 138] on div "Plagiarism Checker" at bounding box center [103, 137] width 113 height 19
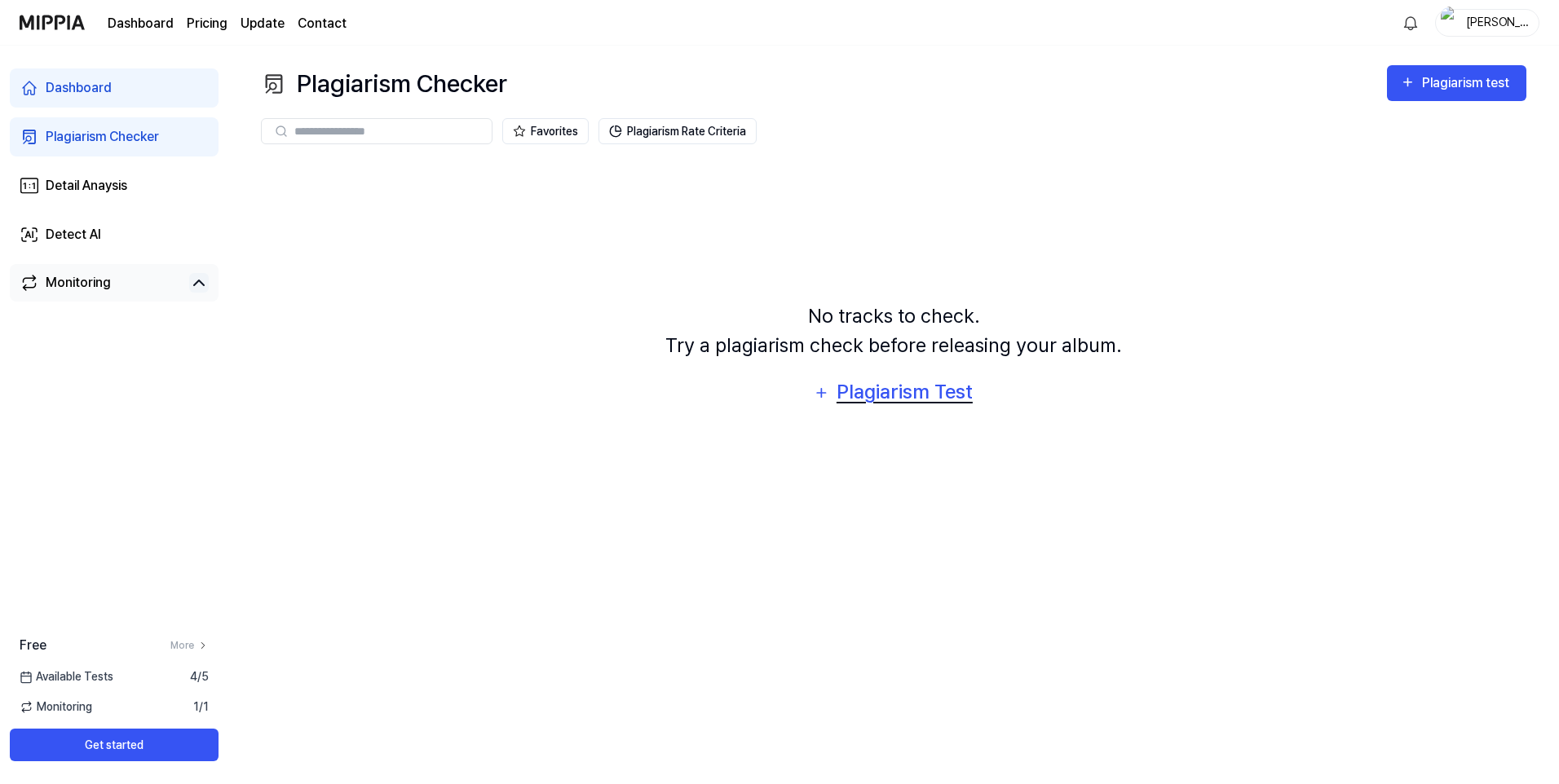
click at [936, 391] on div "Plagiarism Test" at bounding box center [904, 392] width 138 height 31
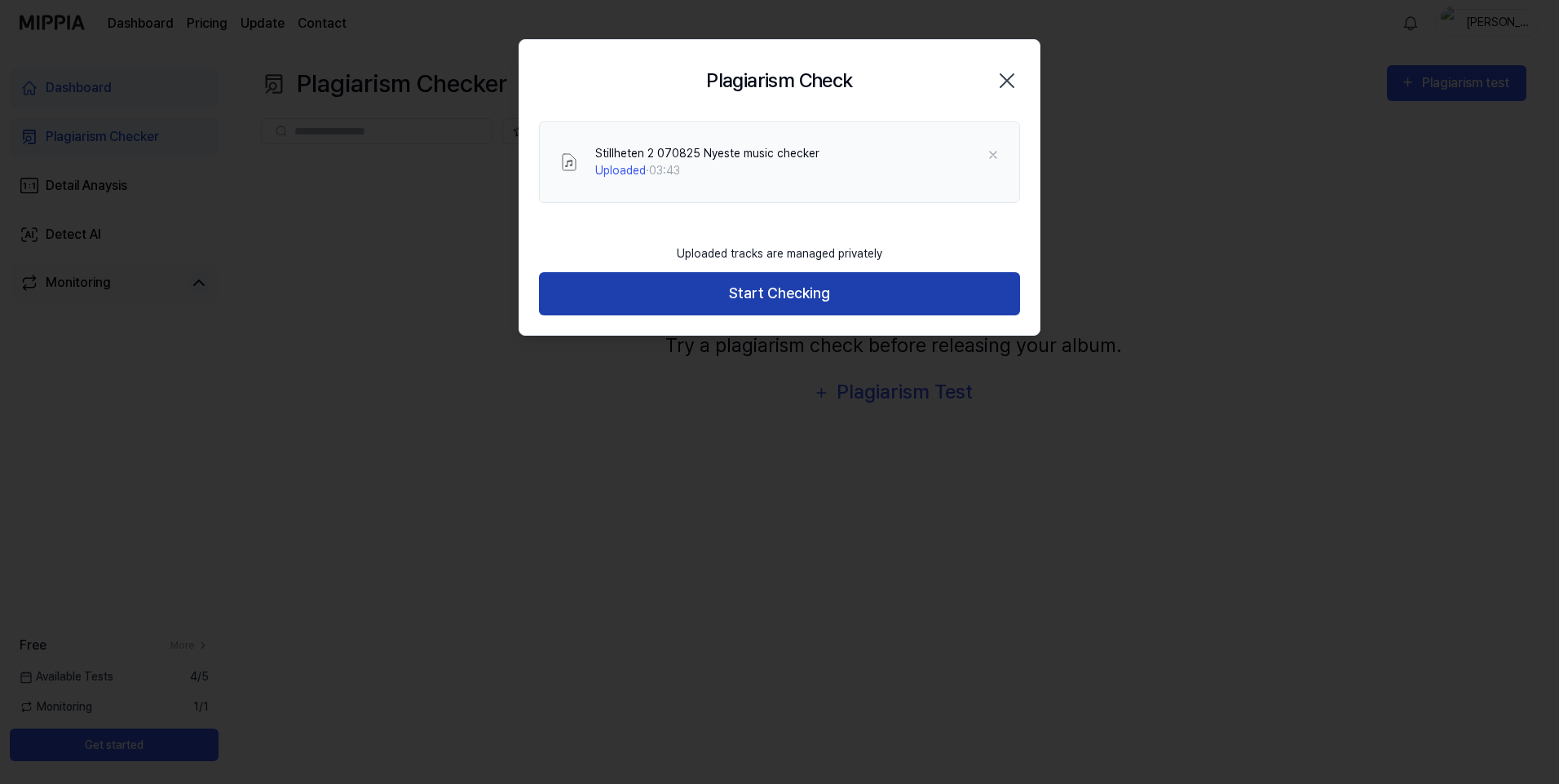
click at [700, 294] on button "Start Checking" at bounding box center [779, 294] width 481 height 43
